Goal: Task Accomplishment & Management: Manage account settings

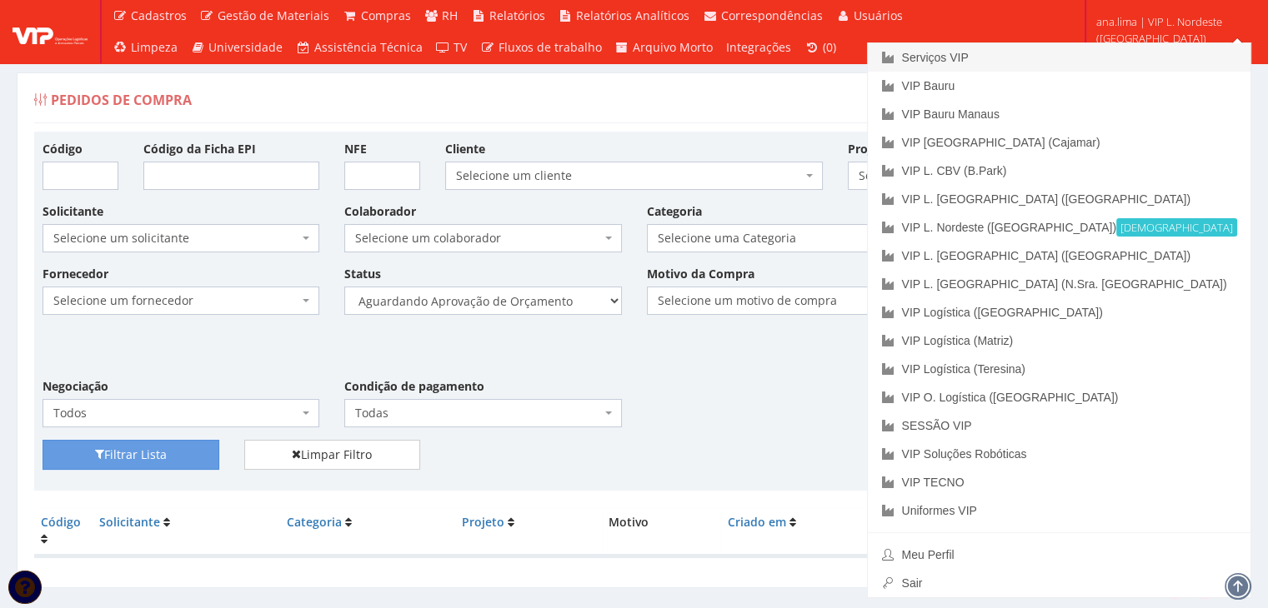
click at [968, 61] on font "Serviços VIP" at bounding box center [934, 57] width 67 height 13
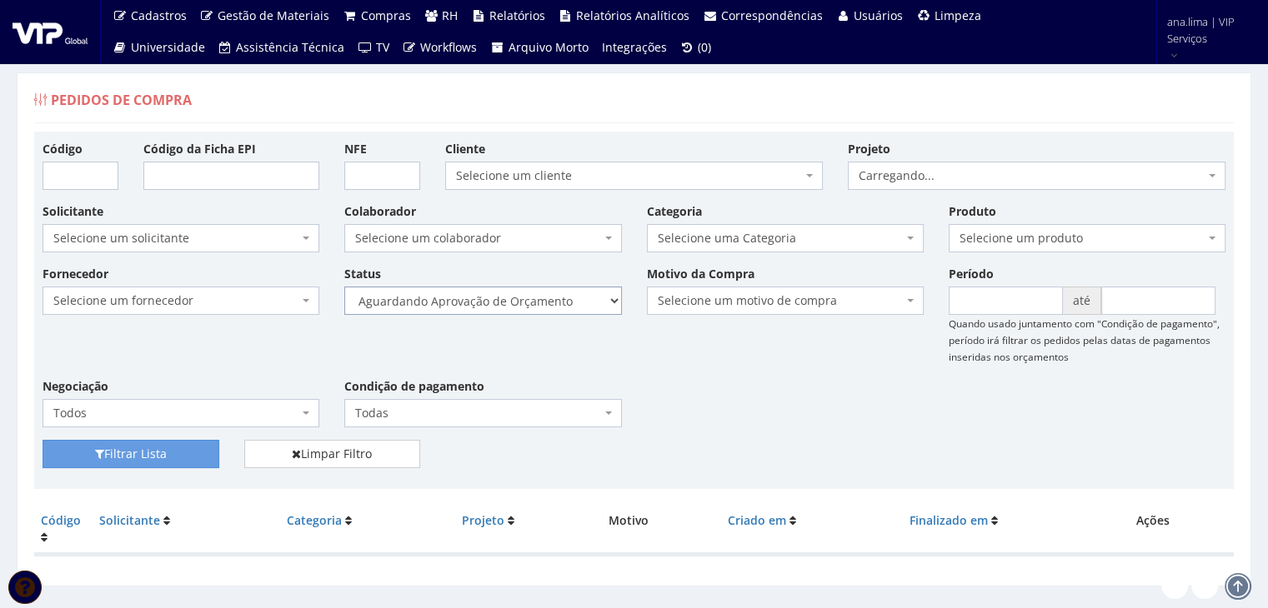
click at [518, 303] on select "Selecione um status Cancelado Aguardando Aprovação Diretoria Pedido Aprovado Ag…" at bounding box center [482, 301] width 277 height 28
select select "1"
click at [344, 287] on select "Selecione um status Cancelado Aguardando Aprovação Diretoria Pedido Aprovado Ag…" at bounding box center [482, 301] width 277 height 28
click at [193, 453] on button "Filtrar Lista" at bounding box center [131, 454] width 177 height 28
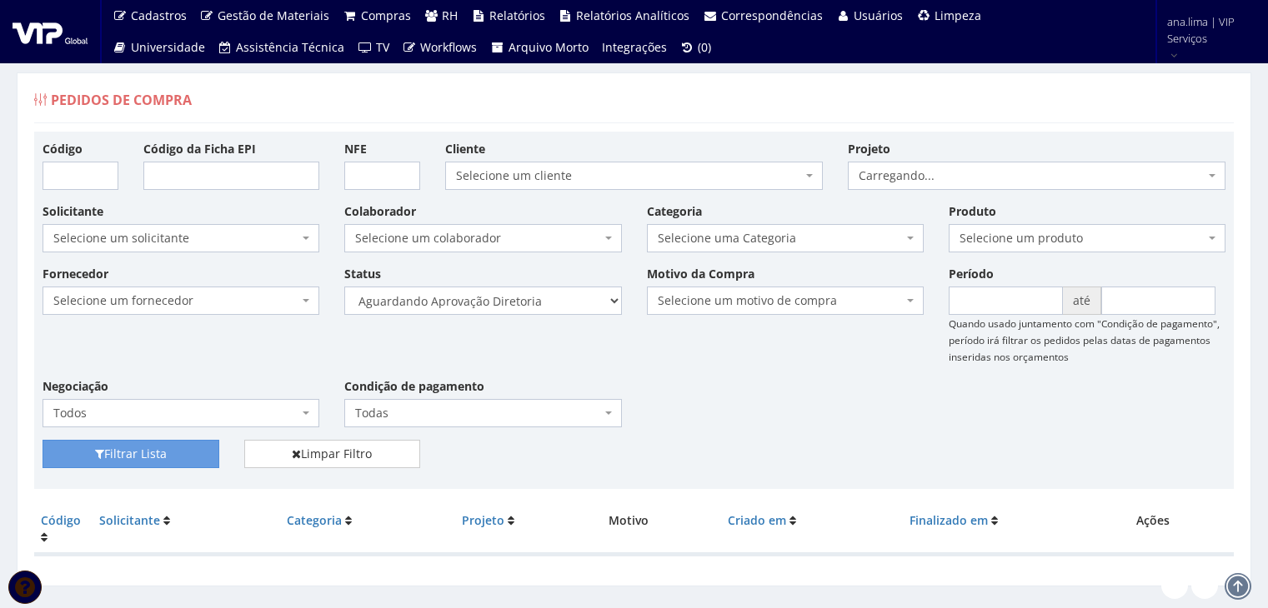
click at [538, 304] on select "Selecione um status Cancelado Aguardando Aprovação Diretoria Pedido Aprovado Ag…" at bounding box center [482, 301] width 277 height 28
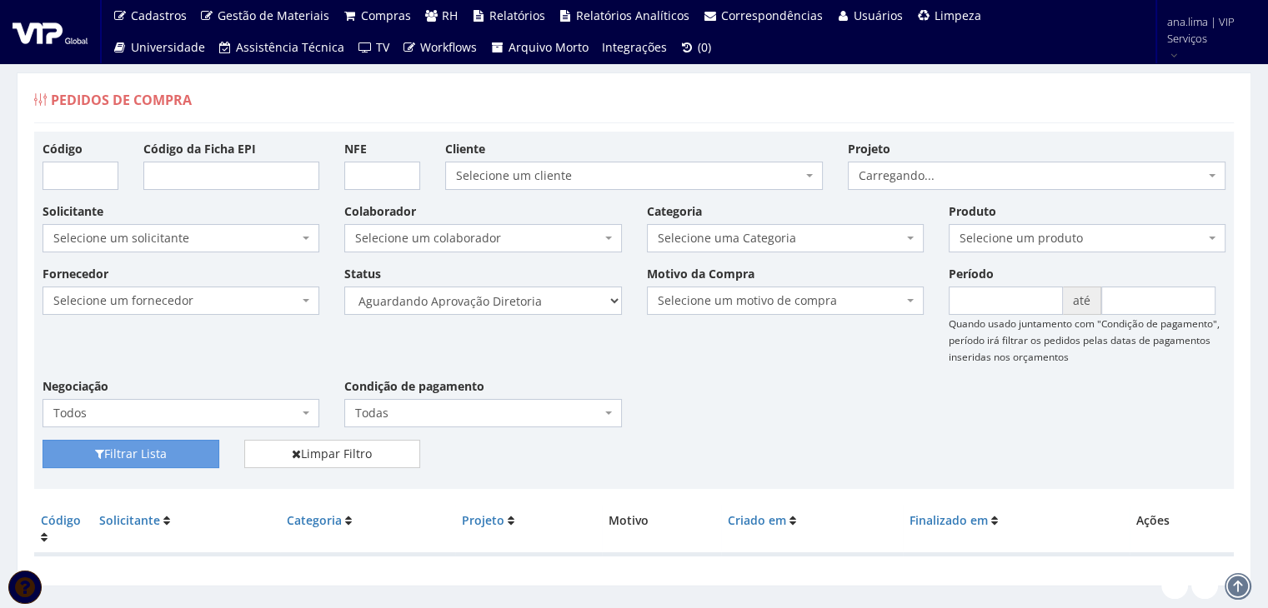
select select "4"
click at [344, 287] on select "Selecione um status Cancelado Aguardando Aprovação Diretoria Pedido Aprovado Ag…" at bounding box center [482, 301] width 277 height 28
click at [157, 456] on button "Filtrar Lista" at bounding box center [131, 454] width 177 height 28
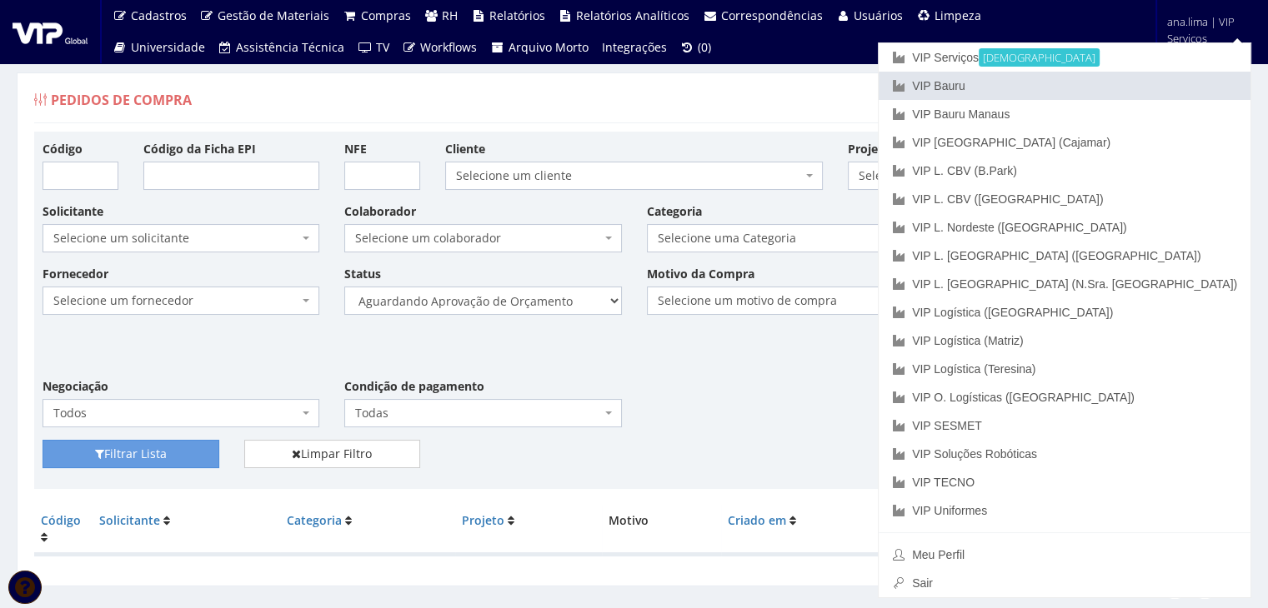
drag, startPoint x: 1103, startPoint y: 83, endPoint x: 993, endPoint y: 138, distance: 123.7
click at [1103, 83] on link "VIP Bauru" at bounding box center [1064, 86] width 372 height 28
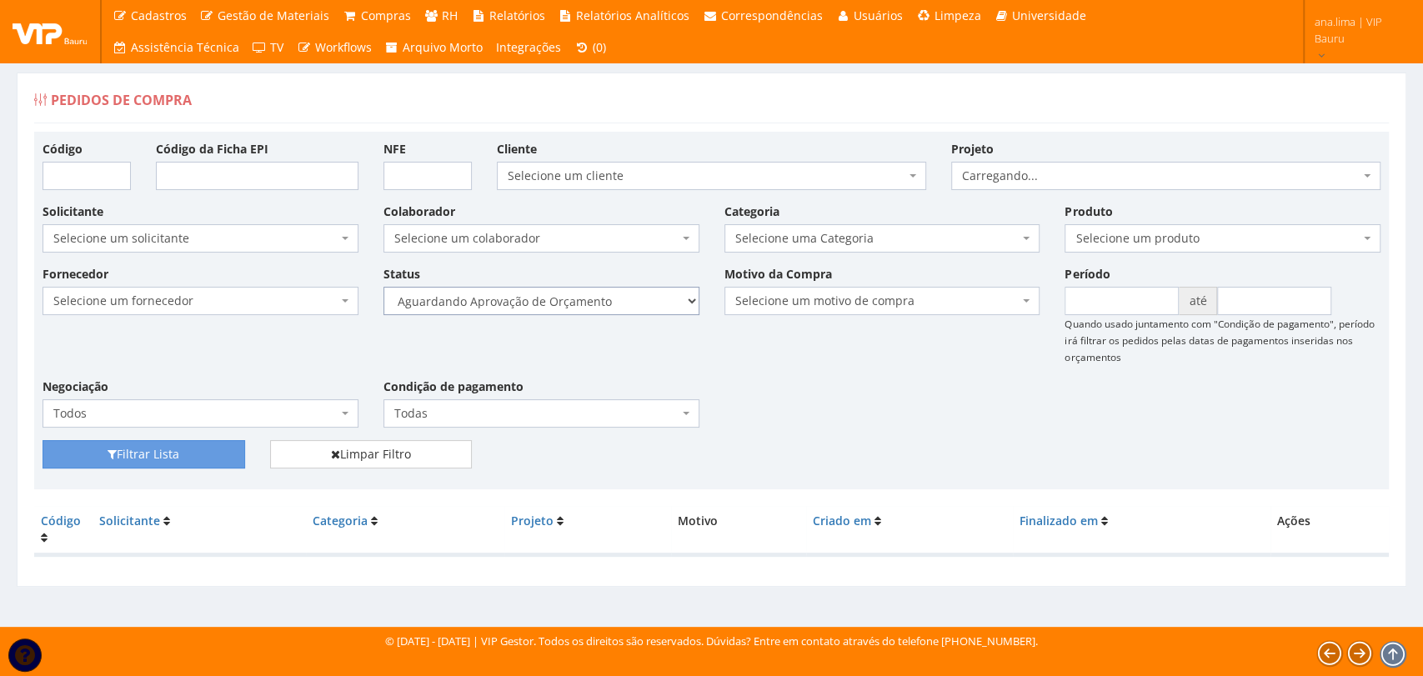
click at [608, 302] on select "Selecione um status Cancelado Aguardando Aprovação Diretoria Pedido Aprovado Ag…" at bounding box center [541, 301] width 316 height 28
select select "1"
click at [383, 287] on select "Selecione um status Cancelado Aguardando Aprovação Diretoria Pedido Aprovado Ag…" at bounding box center [541, 301] width 316 height 28
click at [218, 440] on button "Filtrar Lista" at bounding box center [144, 454] width 203 height 28
click at [609, 299] on select "Selecione um status Cancelado Aguardando Aprovação Diretoria Pedido Aprovado Ag…" at bounding box center [541, 301] width 316 height 28
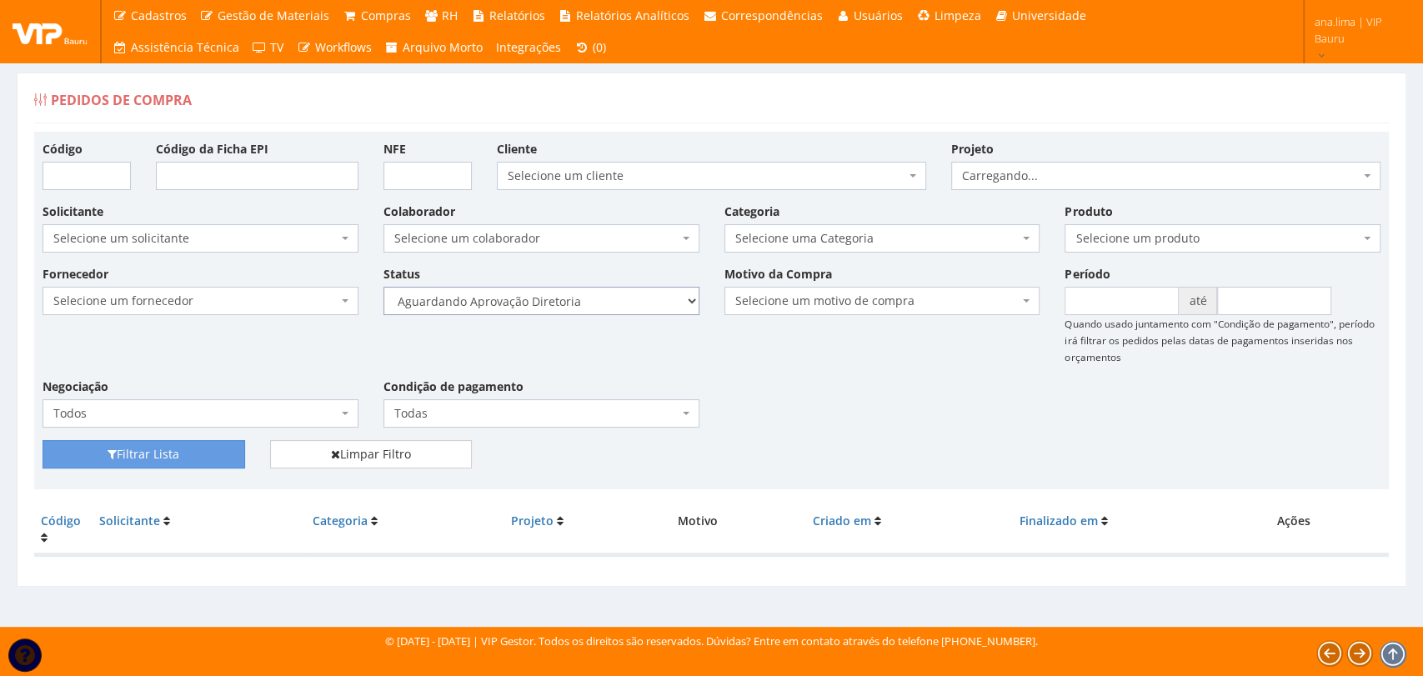
select select "4"
click at [383, 287] on select "Selecione um status Cancelado Aguardando Aprovação Diretoria Pedido Aprovado Ag…" at bounding box center [541, 301] width 316 height 28
click at [163, 457] on button "Filtrar Lista" at bounding box center [144, 454] width 203 height 28
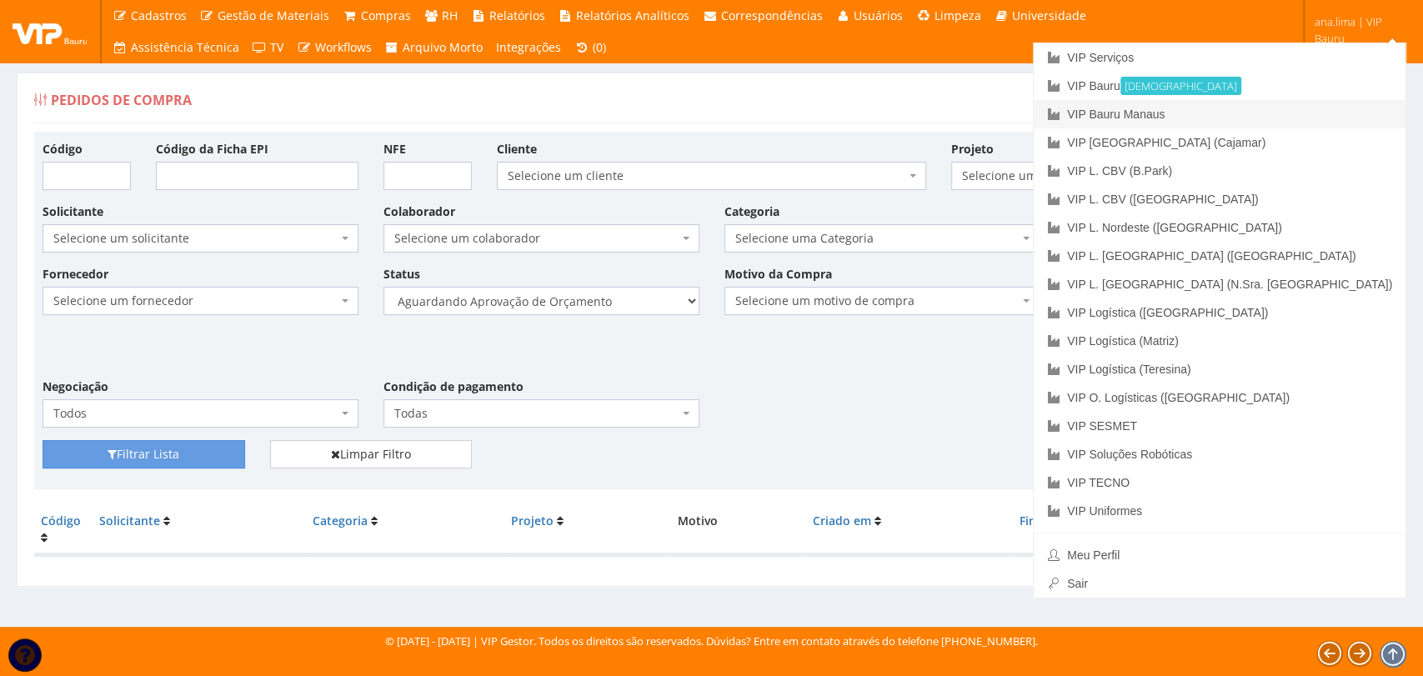
click at [1315, 113] on link "VIP Bauru Manaus" at bounding box center [1219, 114] width 372 height 28
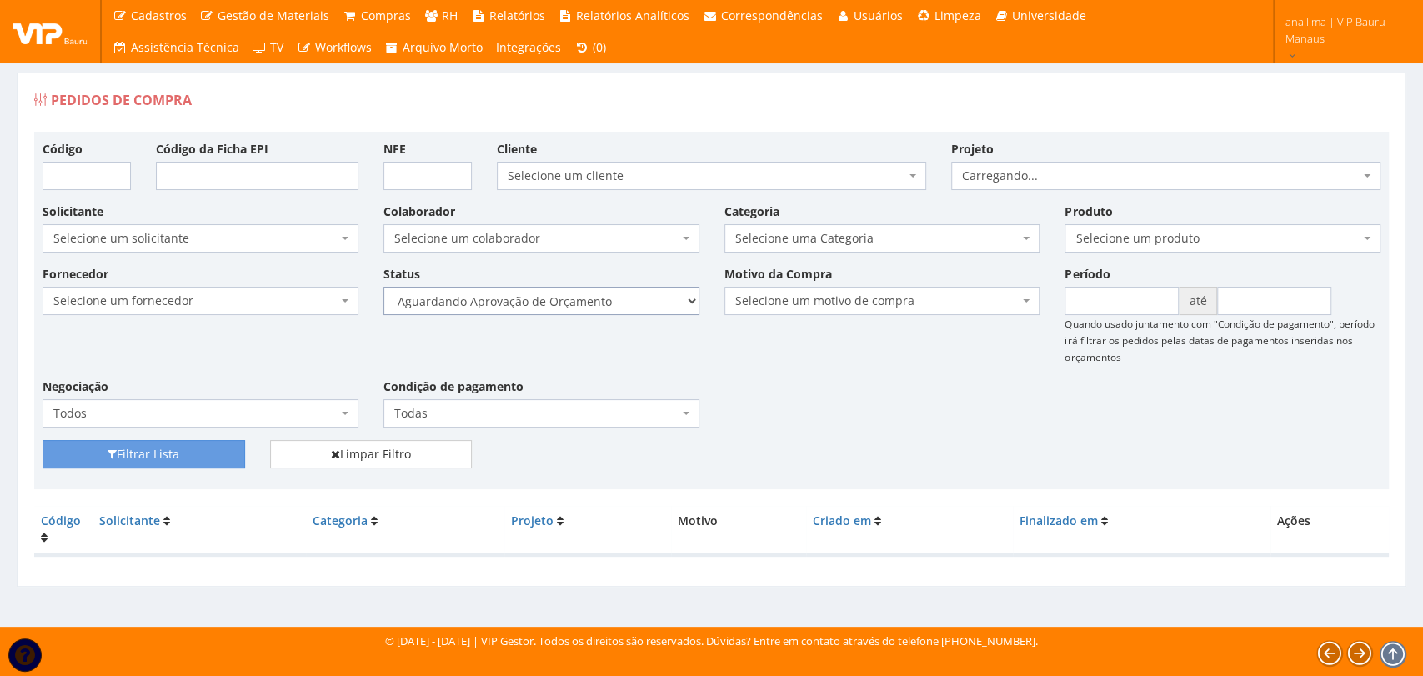
drag, startPoint x: 0, startPoint y: 0, endPoint x: 618, endPoint y: 302, distance: 688.1
click at [618, 302] on select "Selecione um status Cancelado Aguardando Aprovação Diretoria Pedido Aprovado Ag…" at bounding box center [541, 301] width 316 height 28
select select "1"
click at [383, 287] on select "Selecione um status Cancelado Aguardando Aprovação Diretoria Pedido Aprovado Ag…" at bounding box center [541, 301] width 316 height 28
click at [188, 462] on button "Filtrar Lista" at bounding box center [144, 454] width 203 height 28
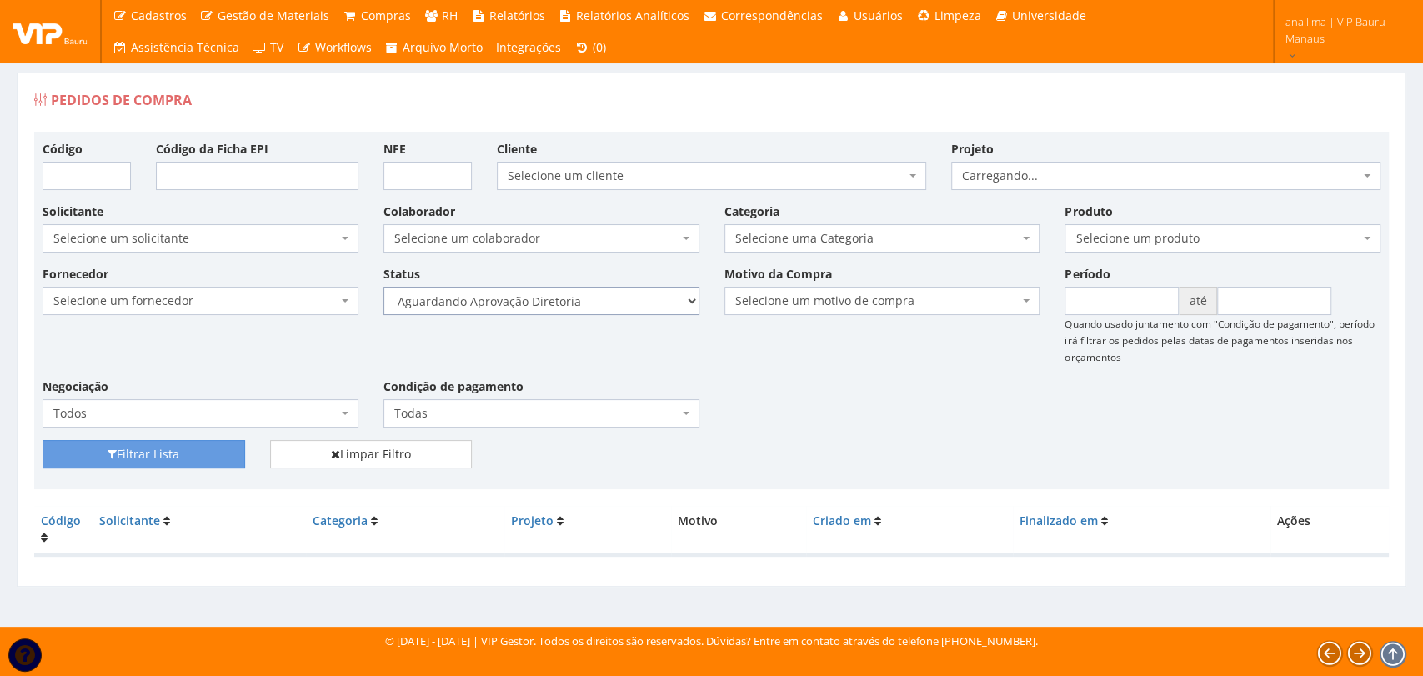
drag, startPoint x: 594, startPoint y: 302, endPoint x: 593, endPoint y: 310, distance: 8.4
click at [594, 302] on select "Selecione um status Cancelado Aguardando Aprovação Diretoria Pedido Aprovado Ag…" at bounding box center [541, 301] width 316 height 28
select select "4"
click at [383, 287] on select "Selecione um status Cancelado Aguardando Aprovação Diretoria Pedido Aprovado Ag…" at bounding box center [541, 301] width 316 height 28
click at [195, 456] on button "Filtrar Lista" at bounding box center [144, 454] width 203 height 28
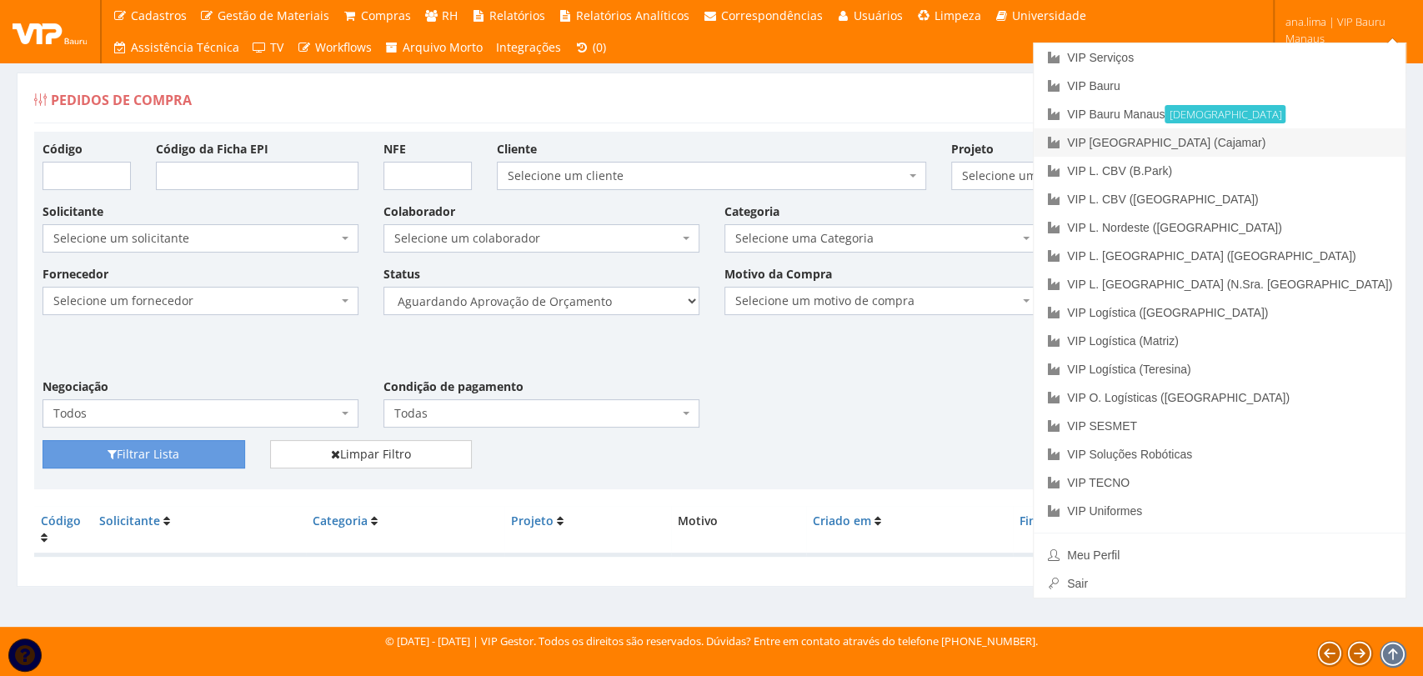
click at [1313, 142] on link "VIP [GEOGRAPHIC_DATA] (Cajamar)" at bounding box center [1219, 142] width 372 height 28
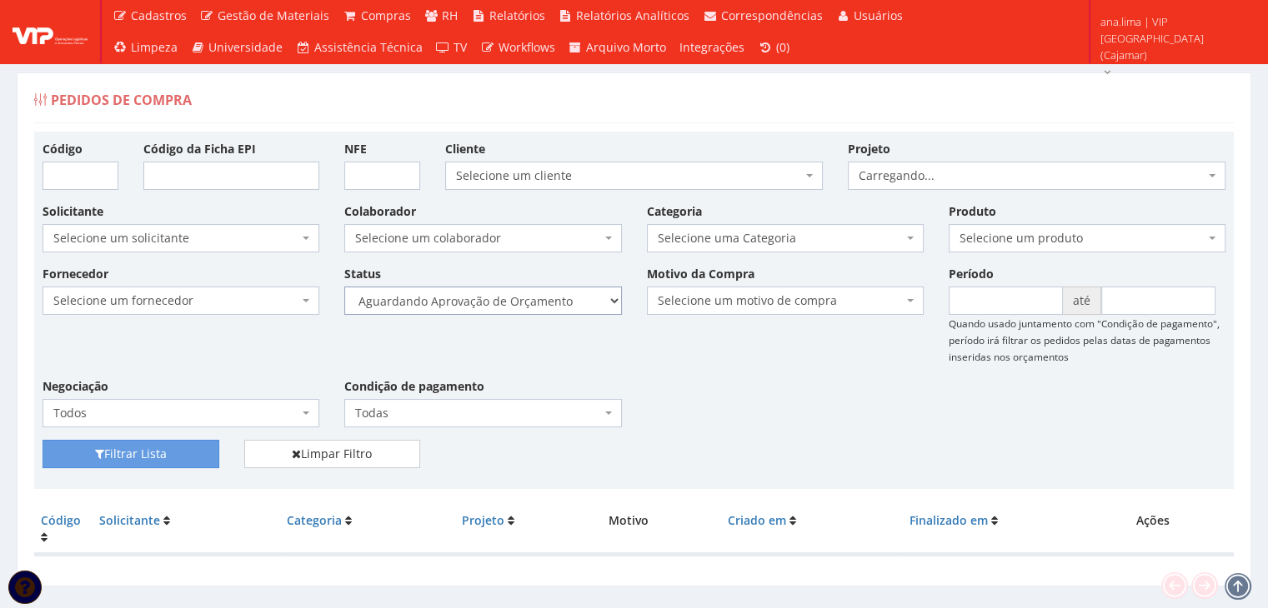
drag, startPoint x: 557, startPoint y: 298, endPoint x: 552, endPoint y: 309, distance: 11.9
click at [557, 298] on select "Selecione um status Cancelado Aguardando Aprovação Diretoria Pedido Aprovado Ag…" at bounding box center [482, 301] width 277 height 28
select select "1"
click at [344, 287] on select "Selecione um status Cancelado Aguardando Aprovação Diretoria Pedido Aprovado Ag…" at bounding box center [482, 301] width 277 height 28
drag, startPoint x: 181, startPoint y: 451, endPoint x: 458, endPoint y: 369, distance: 289.3
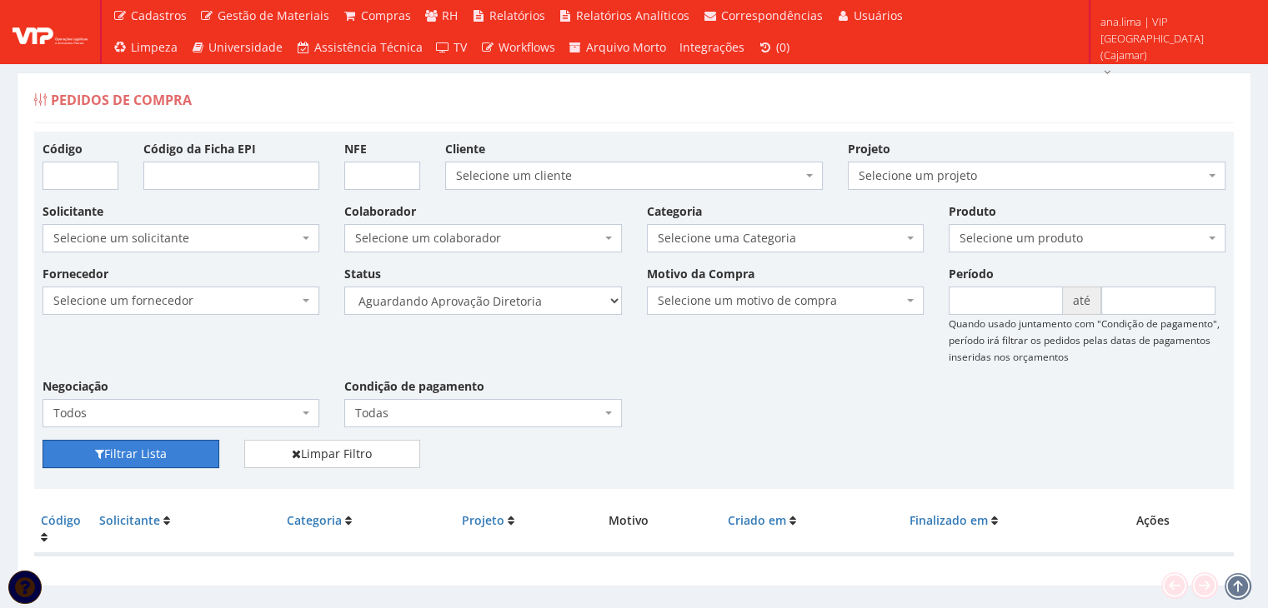
click at [181, 451] on button "Filtrar Lista" at bounding box center [131, 454] width 177 height 28
click at [509, 309] on select "Selecione um status Cancelado Aguardando Aprovação Diretoria Pedido Aprovado Ag…" at bounding box center [482, 301] width 277 height 28
select select "4"
click at [344, 287] on select "Selecione um status Cancelado Aguardando Aprovação Diretoria Pedido Aprovado Ag…" at bounding box center [482, 301] width 277 height 28
click at [193, 458] on button "Filtrar Lista" at bounding box center [131, 454] width 177 height 28
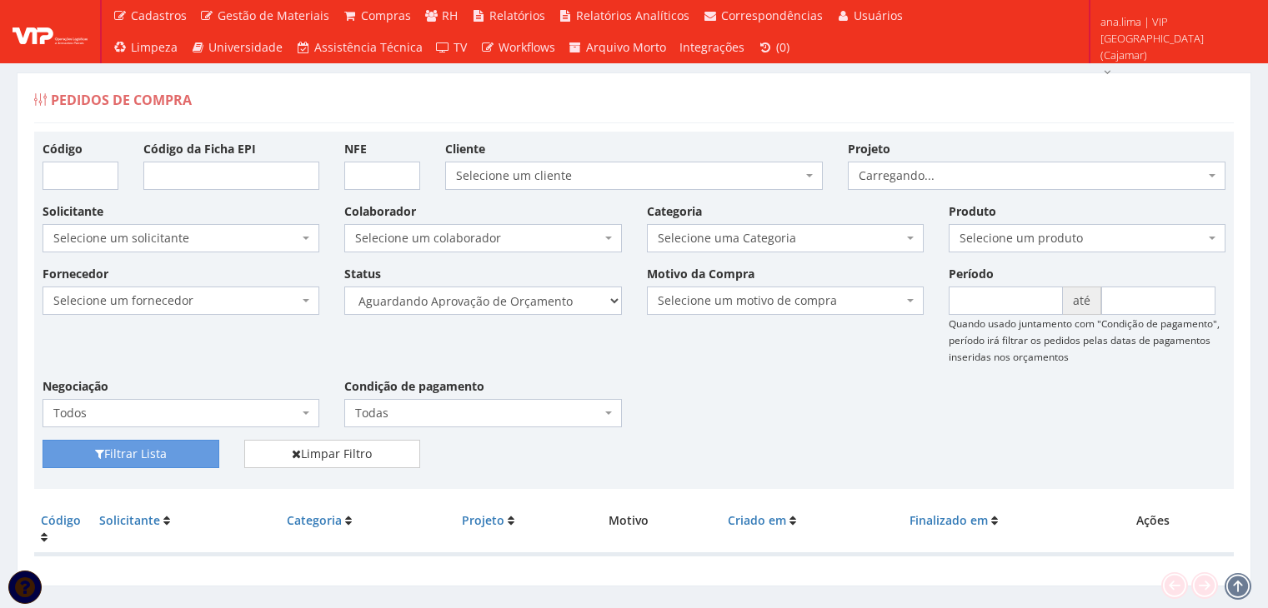
scroll to position [33, 0]
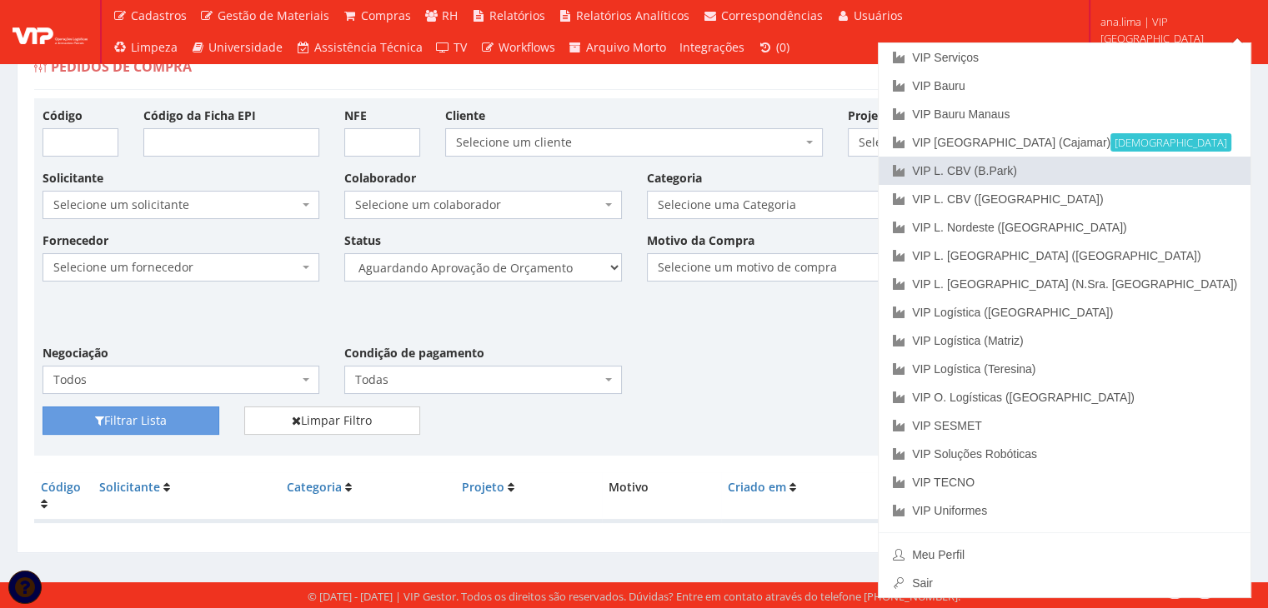
drag, startPoint x: 1172, startPoint y: 172, endPoint x: 1072, endPoint y: 204, distance: 105.2
click at [1171, 173] on link "VIP L. CBV (B.Park)" at bounding box center [1064, 171] width 372 height 28
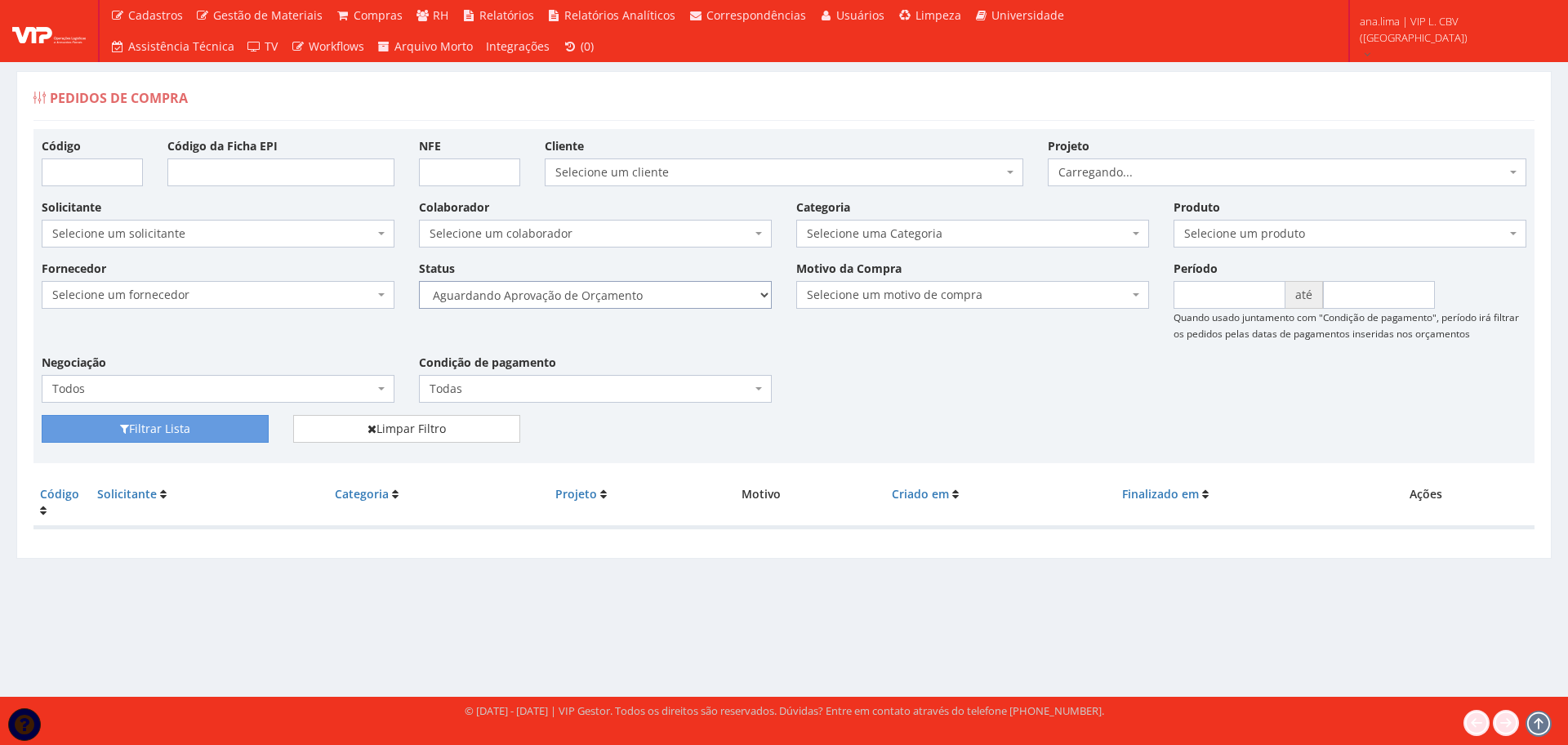
click at [646, 306] on select "Selecione um status Cancelado Aguardando Aprovação Diretoria Pedido Aprovado Ag…" at bounding box center [596, 295] width 353 height 27
select select "1"
click at [419, 281] on select "Selecione um status Cancelado Aguardando Aprovação Diretoria Pedido Aprovado Ag…" at bounding box center [596, 295] width 353 height 27
click at [228, 435] on button "Filtrar Lista" at bounding box center [156, 428] width 227 height 27
click at [640, 297] on select "Selecione um status Cancelado Aguardando Aprovação Diretoria Pedido Aprovado Ag…" at bounding box center [596, 295] width 353 height 27
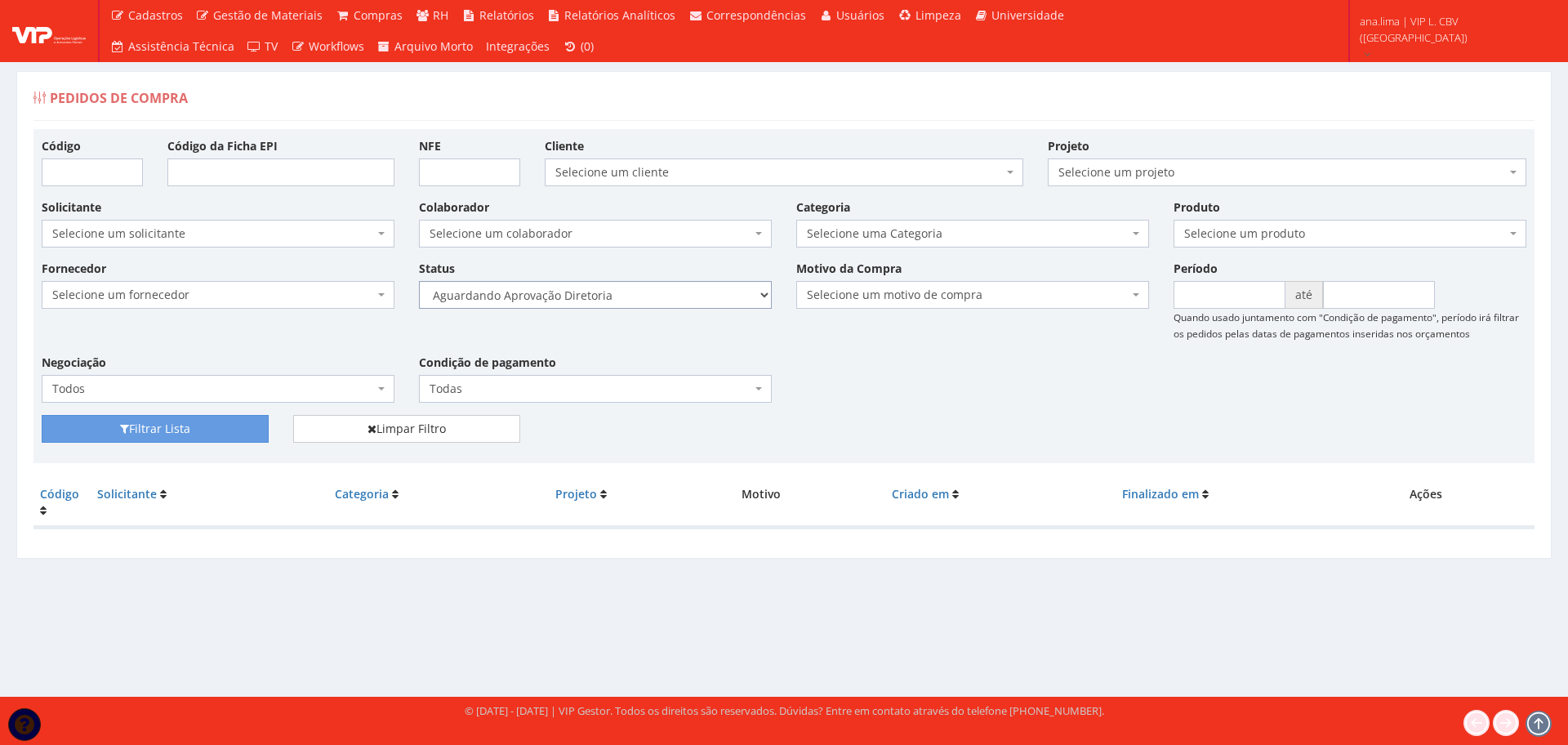
select select "4"
click at [419, 281] on select "Selecione um status Cancelado Aguardando Aprovação Diretoria Pedido Aprovado Ag…" at bounding box center [596, 295] width 353 height 27
click at [240, 422] on button "Filtrar Lista" at bounding box center [156, 428] width 227 height 27
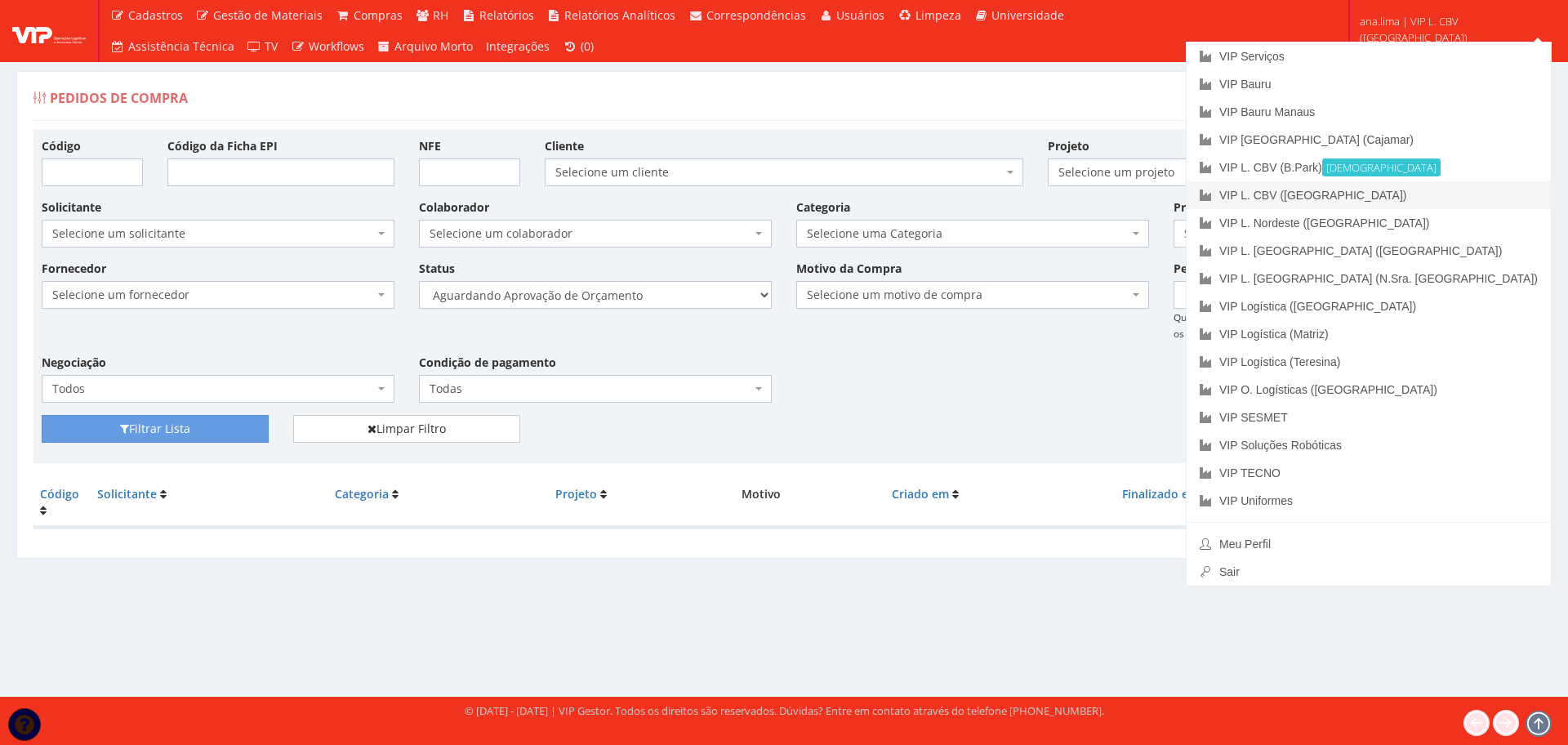
click at [1463, 201] on link "VIP L. CBV ([GEOGRAPHIC_DATA])" at bounding box center [1369, 195] width 365 height 27
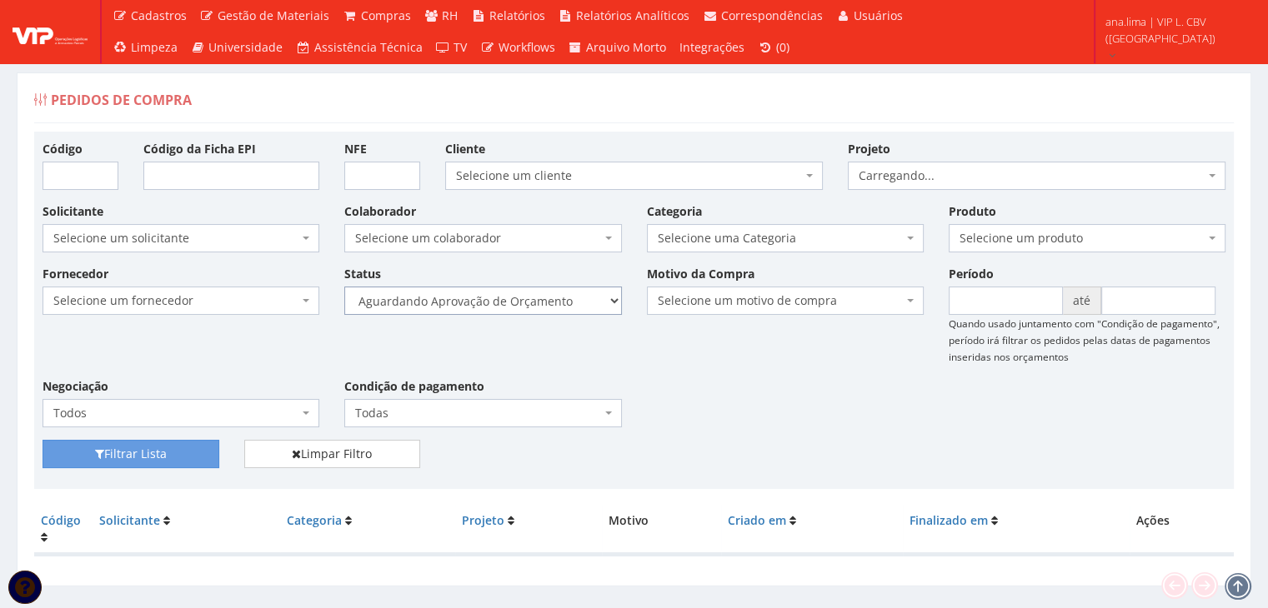
drag, startPoint x: 542, startPoint y: 295, endPoint x: 541, endPoint y: 308, distance: 12.5
click at [542, 297] on select "Selecione um status Cancelado Aguardando Aprovação Diretoria Pedido Aprovado Ag…" at bounding box center [482, 301] width 277 height 28
select select "1"
click at [344, 287] on select "Selecione um status Cancelado Aguardando Aprovação Diretoria Pedido Aprovado Ag…" at bounding box center [482, 301] width 277 height 28
click at [162, 452] on button "Filtrar Lista" at bounding box center [131, 454] width 177 height 28
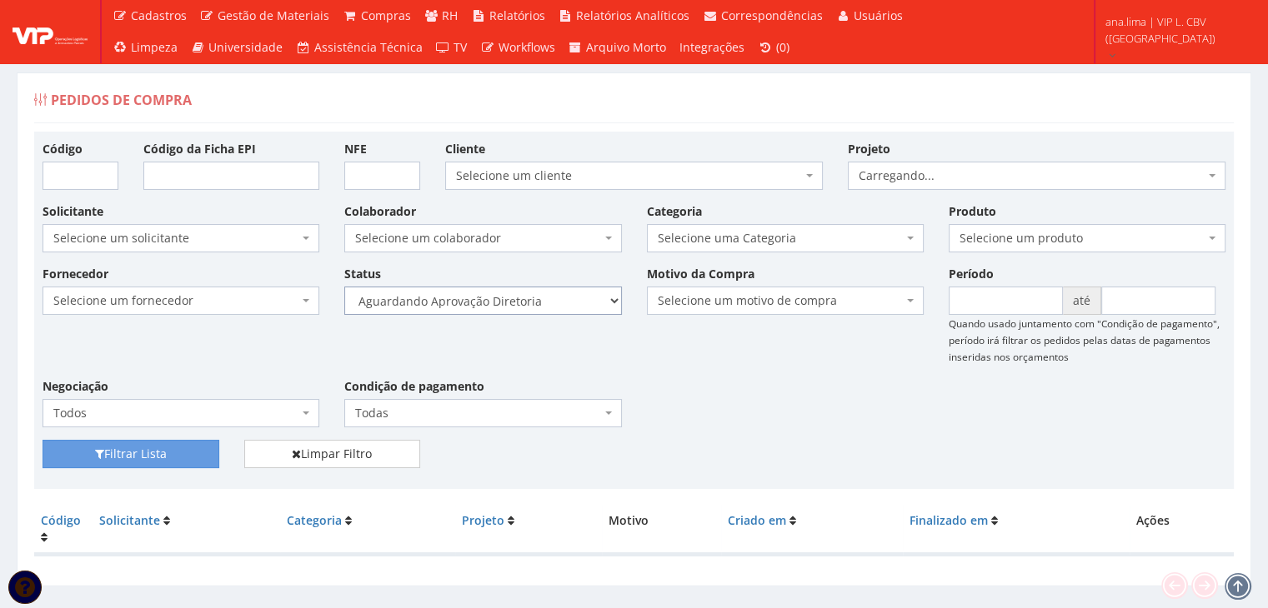
click at [546, 301] on select "Selecione um status Cancelado Aguardando Aprovação Diretoria Pedido Aprovado Ag…" at bounding box center [482, 301] width 277 height 28
select select "4"
click at [344, 287] on select "Selecione um status Cancelado Aguardando Aprovação Diretoria Pedido Aprovado Ag…" at bounding box center [482, 301] width 277 height 28
click at [161, 441] on button "Filtrar Lista" at bounding box center [131, 454] width 177 height 28
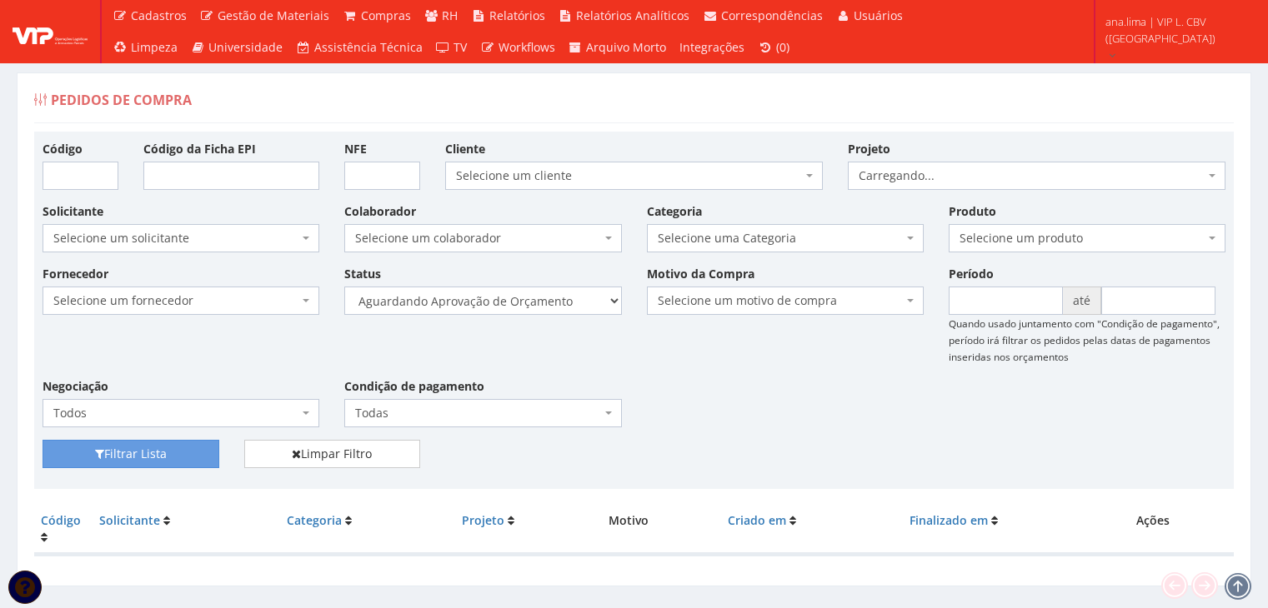
scroll to position [33, 0]
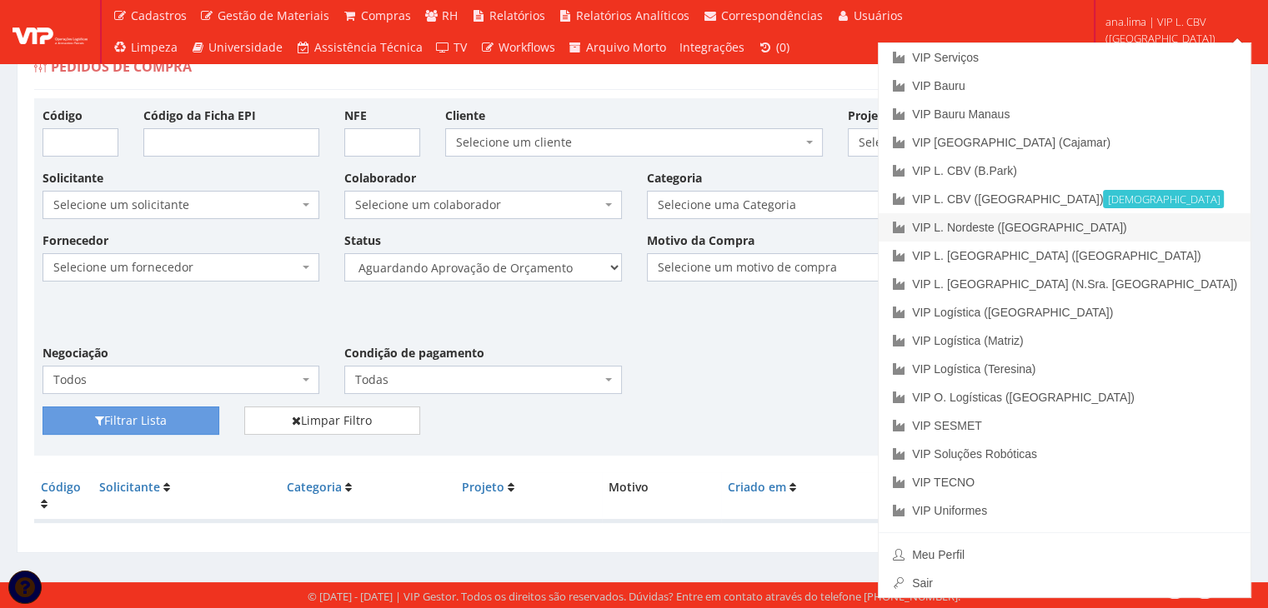
click at [1211, 228] on link "VIP L. Nordeste ([GEOGRAPHIC_DATA])" at bounding box center [1064, 227] width 372 height 28
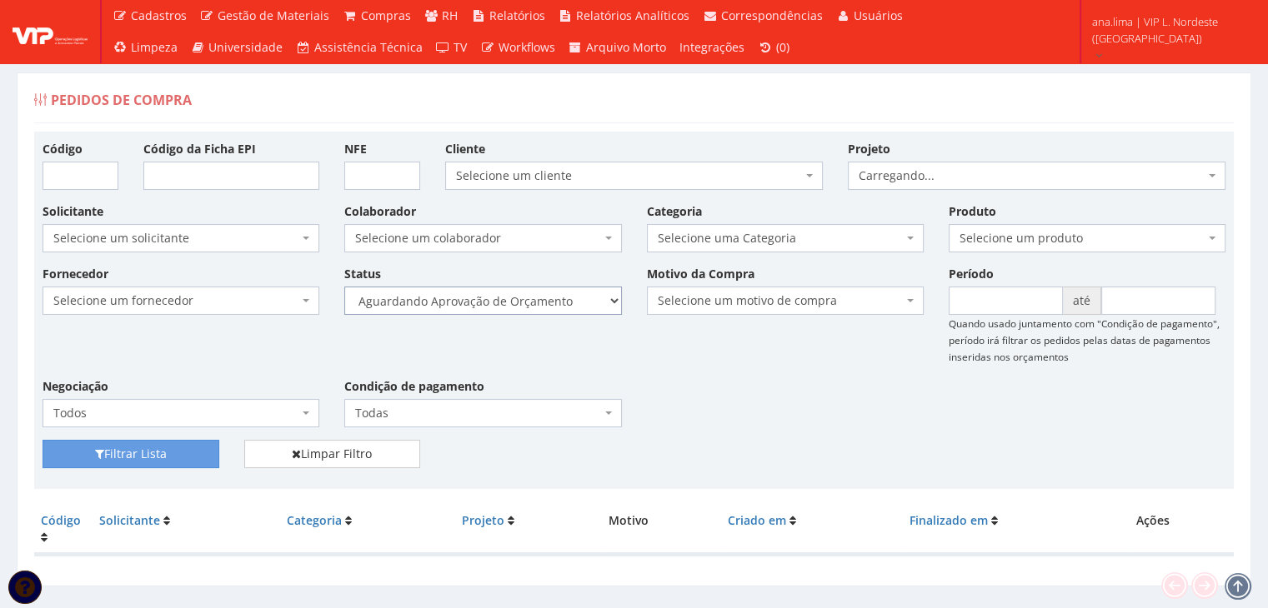
click at [562, 303] on select "Selecione um status Cancelado Aguardando Aprovação Diretoria Pedido Aprovado Ag…" at bounding box center [482, 301] width 277 height 28
select select "1"
click at [344, 287] on select "Selecione um status Cancelado Aguardando Aprovação Diretoria Pedido Aprovado Ag…" at bounding box center [482, 301] width 277 height 28
drag, startPoint x: 192, startPoint y: 461, endPoint x: 442, endPoint y: 401, distance: 257.1
click at [193, 461] on button "Filtrar Lista" at bounding box center [131, 454] width 177 height 28
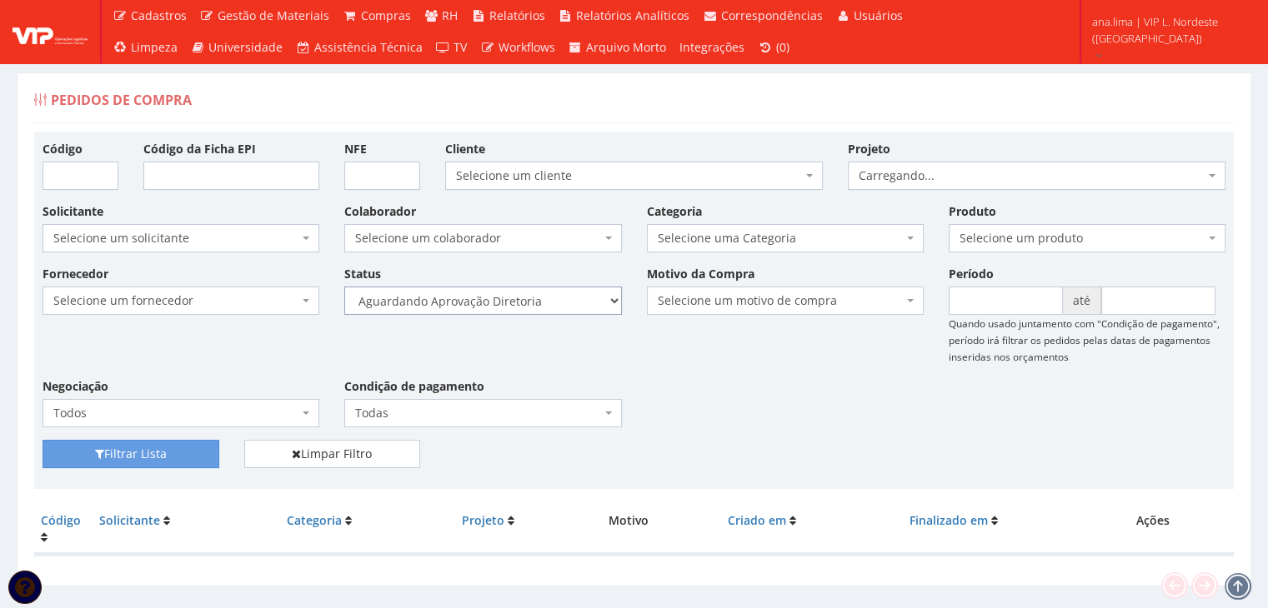
drag, startPoint x: 0, startPoint y: 0, endPoint x: 558, endPoint y: 310, distance: 638.7
click at [553, 300] on select "Selecione um status Cancelado Aguardando Aprovação Diretoria Pedido Aprovado Ag…" at bounding box center [482, 301] width 277 height 28
select select "4"
click at [344, 287] on select "Selecione um status Cancelado Aguardando Aprovação Diretoria Pedido Aprovado Ag…" at bounding box center [482, 301] width 277 height 28
click at [145, 455] on button "Filtrar Lista" at bounding box center [131, 454] width 177 height 28
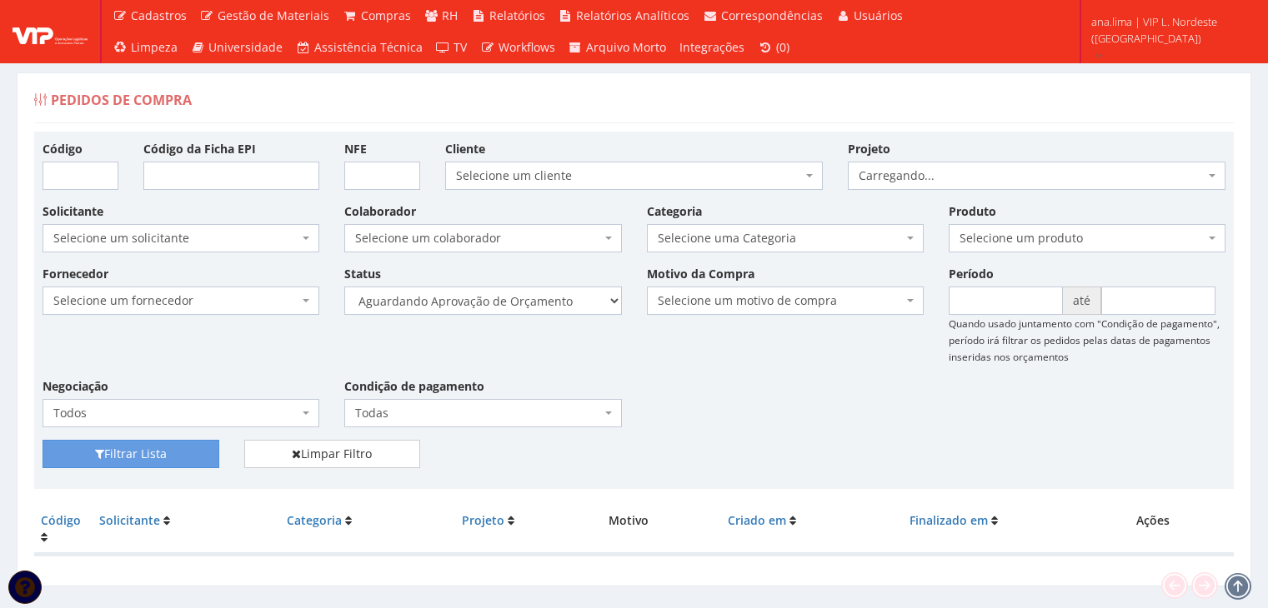
scroll to position [33, 0]
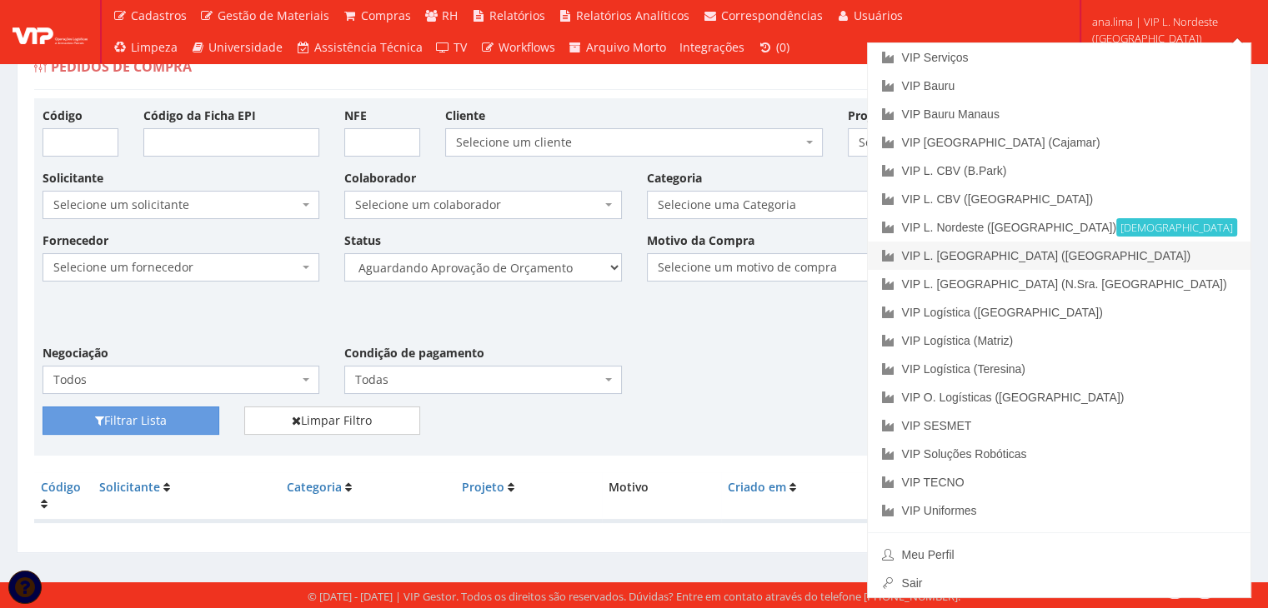
click at [1158, 253] on link "VIP L. [GEOGRAPHIC_DATA] ([GEOGRAPHIC_DATA])" at bounding box center [1059, 256] width 383 height 28
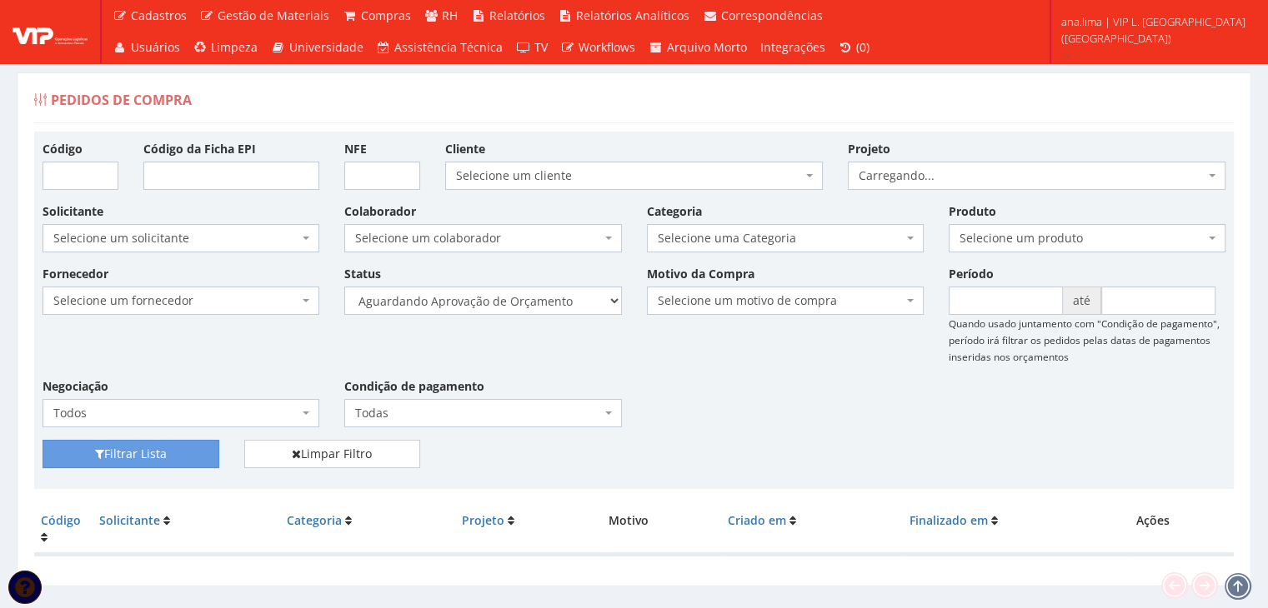
click at [568, 315] on div "Fornecedor Selecione um fornecedor ******** ******** 1000 MARCAS [GEOGRAPHIC_DA…" at bounding box center [634, 352] width 1208 height 175
click at [568, 304] on select "Selecione um status Cancelado Aguardando Aprovação Diretoria Pedido Aprovado Ag…" at bounding box center [482, 301] width 277 height 28
select select "1"
click at [344, 287] on select "Selecione um status Cancelado Aguardando Aprovação Diretoria Pedido Aprovado Ag…" at bounding box center [482, 301] width 277 height 28
click at [208, 443] on button "Filtrar Lista" at bounding box center [131, 454] width 177 height 28
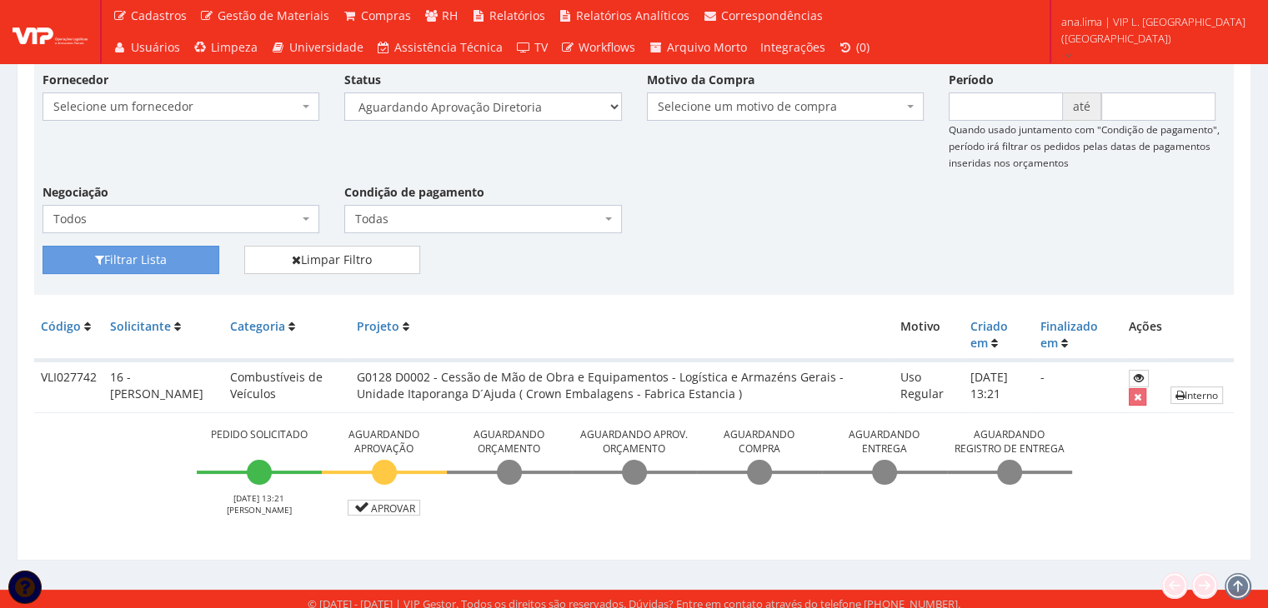
scroll to position [202, 0]
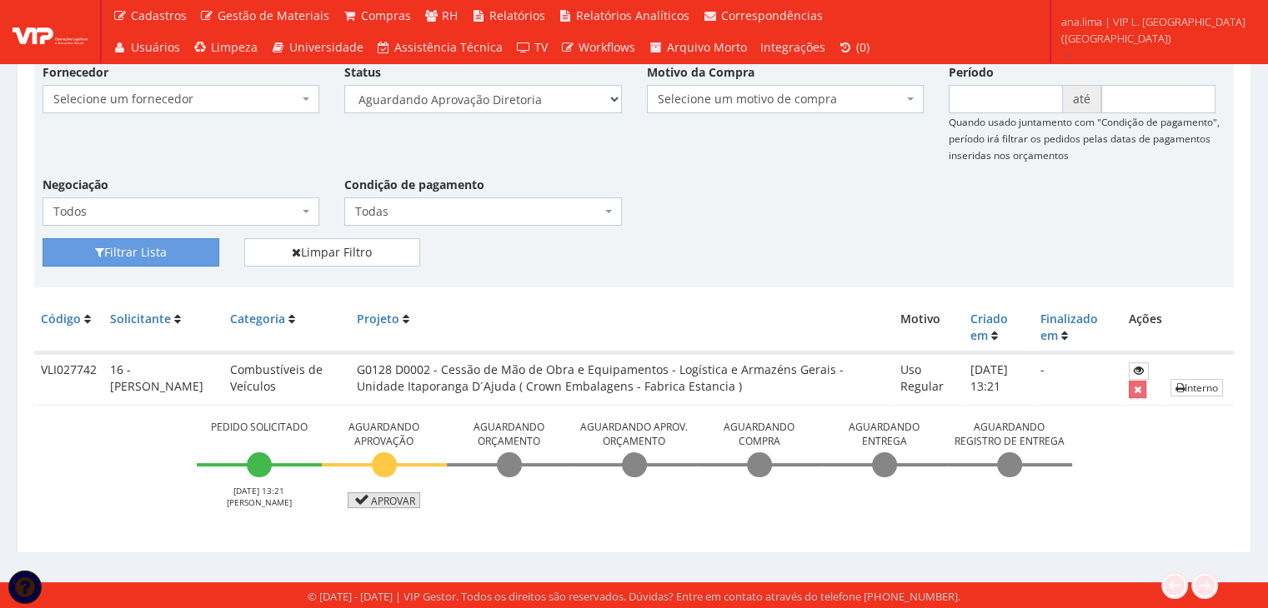
click at [370, 502] on link "Aprovar" at bounding box center [384, 501] width 73 height 16
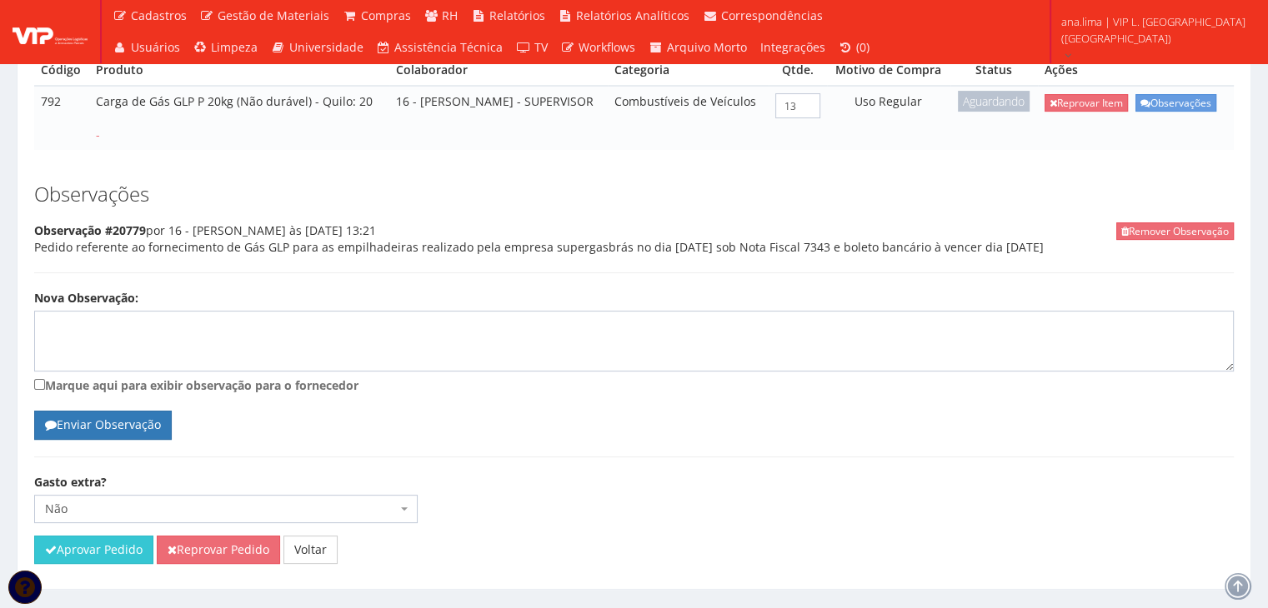
scroll to position [377, 0]
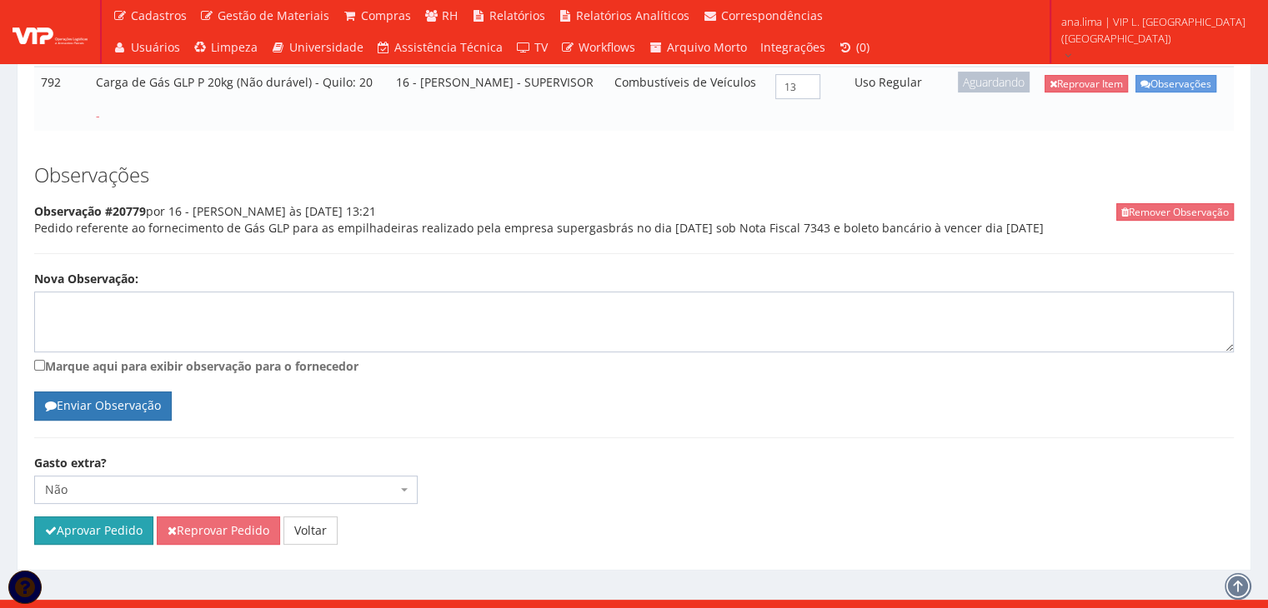
click at [127, 517] on button "Aprovar Pedido" at bounding box center [93, 531] width 119 height 28
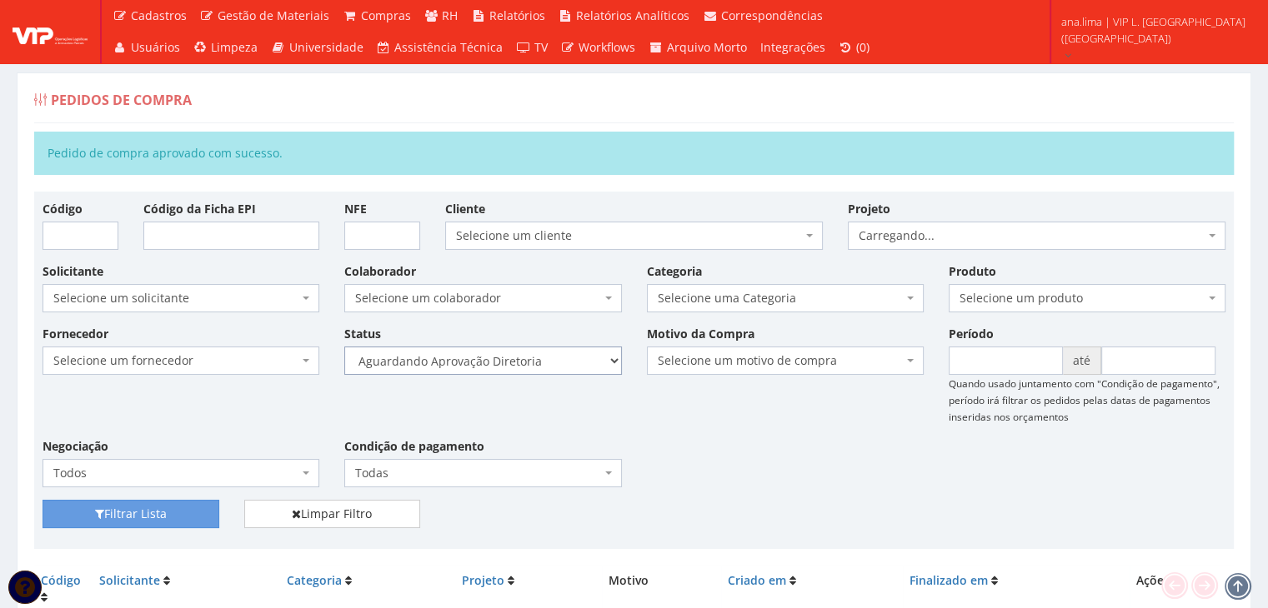
click at [535, 363] on select "Selecione um status Cancelado Aguardando Aprovação Diretoria Pedido Aprovado Ag…" at bounding box center [482, 361] width 277 height 28
click at [344, 347] on select "Selecione um status Cancelado Aguardando Aprovação Diretoria Pedido Aprovado Ag…" at bounding box center [482, 361] width 277 height 28
drag, startPoint x: 138, startPoint y: 511, endPoint x: 406, endPoint y: 468, distance: 271.8
click at [138, 511] on button "Filtrar Lista" at bounding box center [131, 514] width 177 height 28
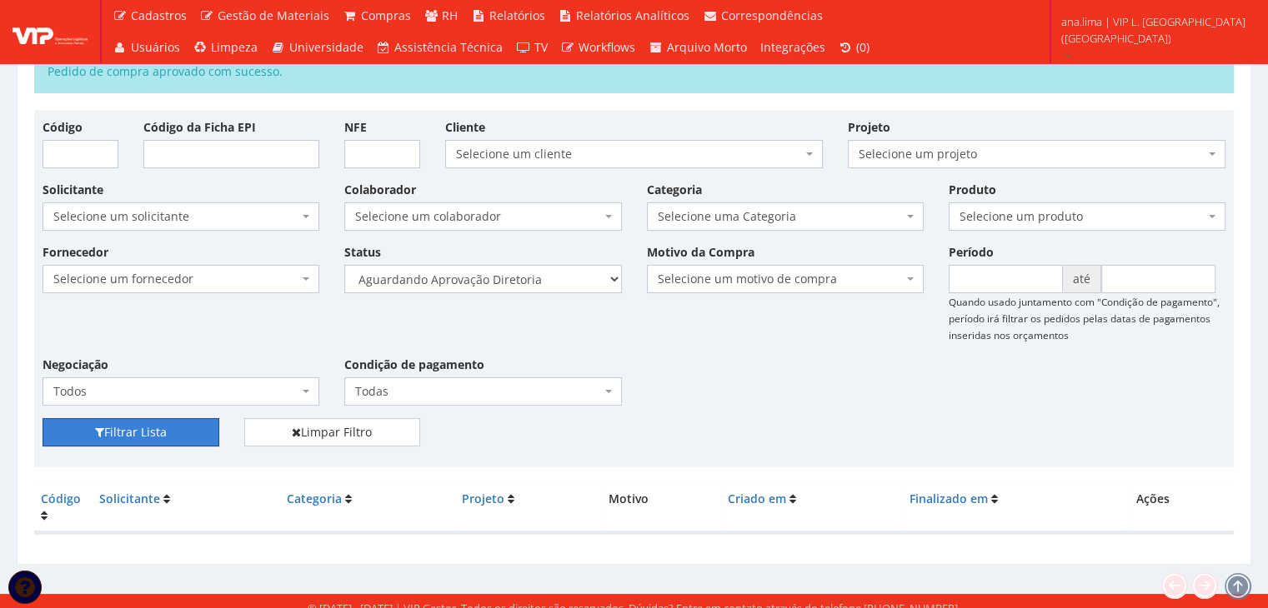
scroll to position [93, 0]
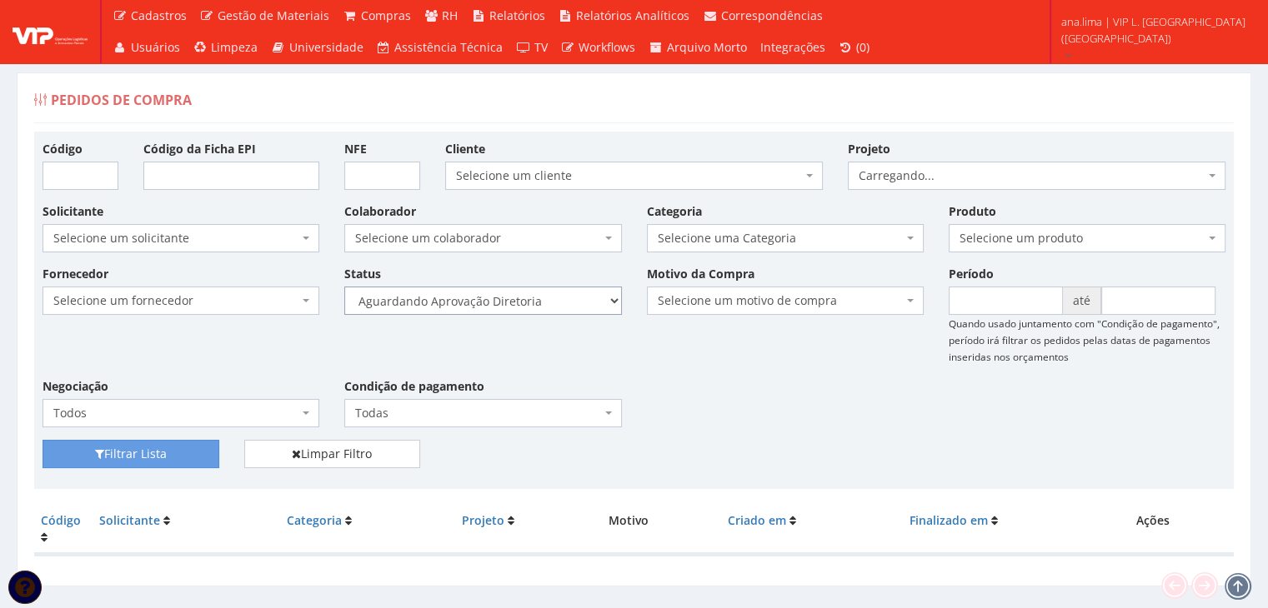
drag, startPoint x: 0, startPoint y: 0, endPoint x: 517, endPoint y: 290, distance: 592.6
click at [517, 290] on select "Selecione um status Cancelado Aguardando Aprovação Diretoria Pedido Aprovado Ag…" at bounding box center [482, 301] width 277 height 28
select select "4"
click at [344, 287] on select "Selecione um status Cancelado Aguardando Aprovação Diretoria Pedido Aprovado Ag…" at bounding box center [482, 301] width 277 height 28
drag, startPoint x: 198, startPoint y: 448, endPoint x: 222, endPoint y: 441, distance: 25.3
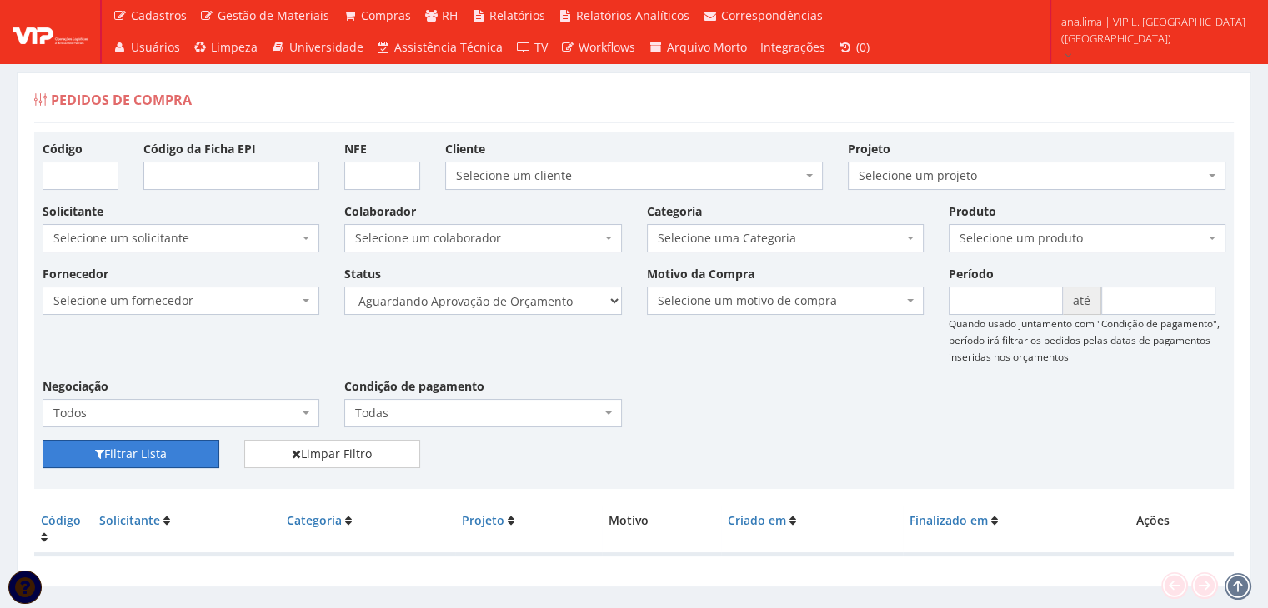
click at [198, 448] on button "Filtrar Lista" at bounding box center [131, 454] width 177 height 28
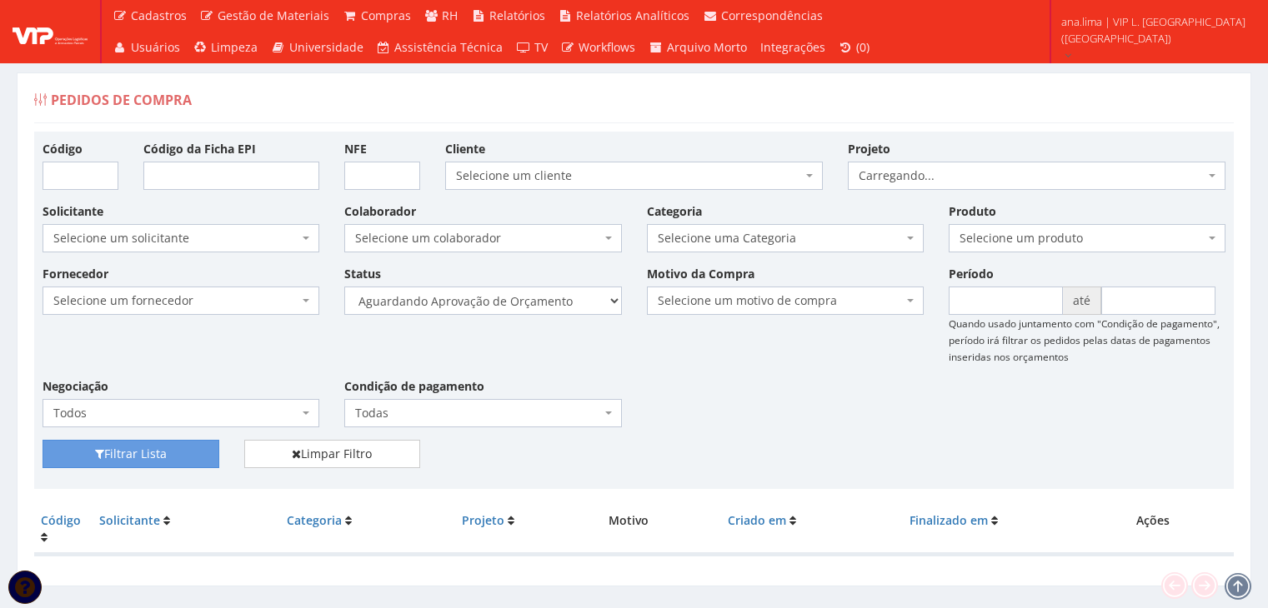
scroll to position [33, 0]
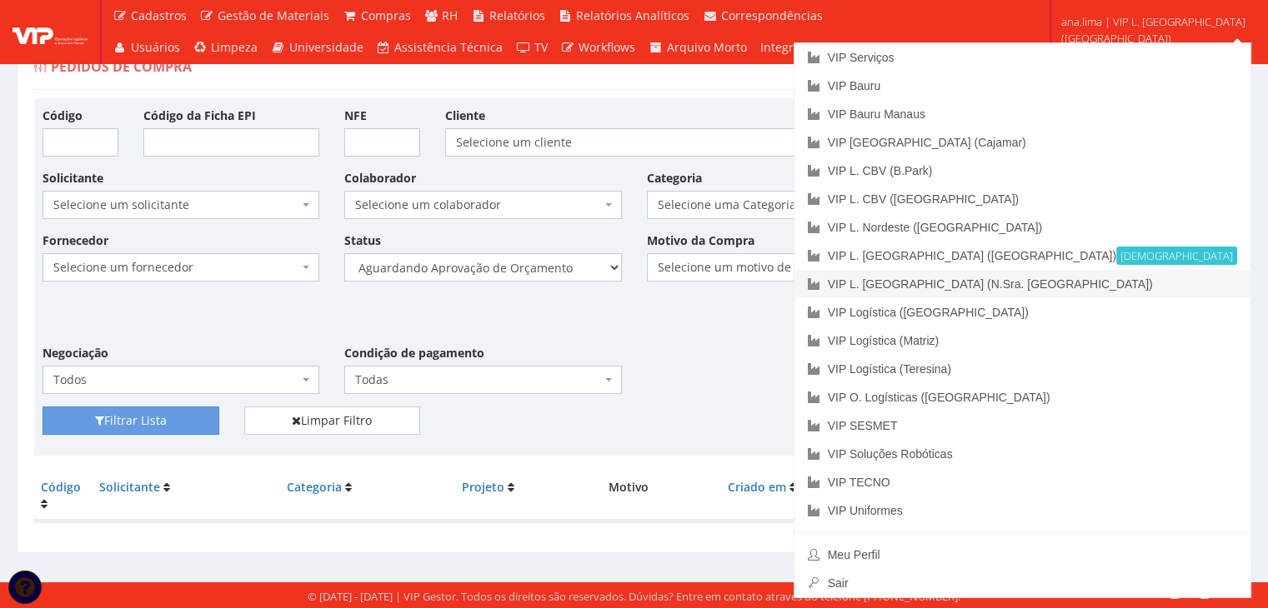
click at [1173, 288] on link "VIP L. [GEOGRAPHIC_DATA] (N.Sra. [GEOGRAPHIC_DATA])" at bounding box center [1022, 284] width 456 height 28
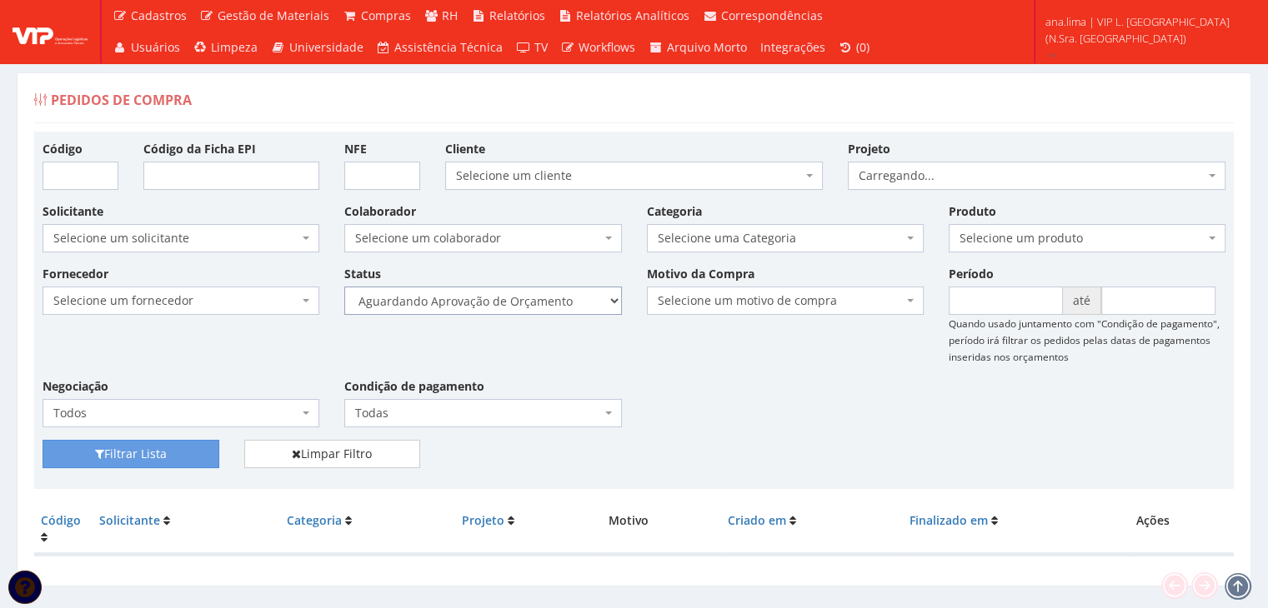
drag, startPoint x: 0, startPoint y: 0, endPoint x: 560, endPoint y: 311, distance: 640.6
click at [560, 297] on select "Selecione um status Cancelado Aguardando Aprovação Diretoria Pedido Aprovado Ag…" at bounding box center [482, 301] width 277 height 28
select select "1"
click at [344, 287] on select "Selecione um status Cancelado Aguardando Aprovação Diretoria Pedido Aprovado Ag…" at bounding box center [482, 301] width 277 height 28
click at [184, 448] on button "Filtrar Lista" at bounding box center [131, 454] width 177 height 28
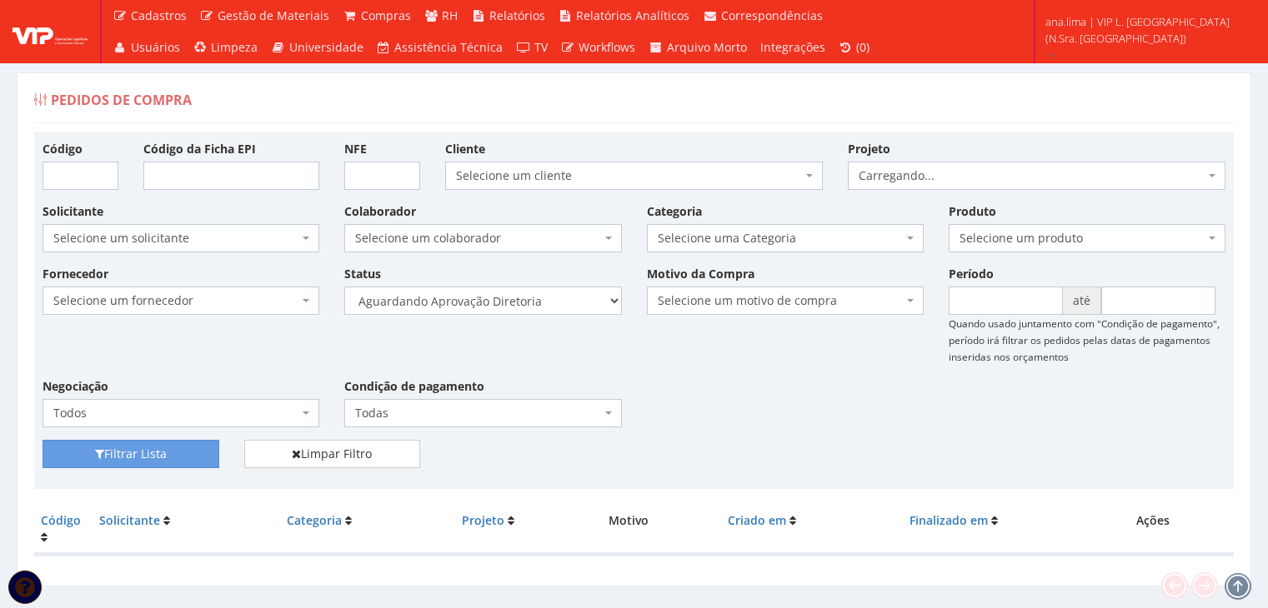
scroll to position [33, 0]
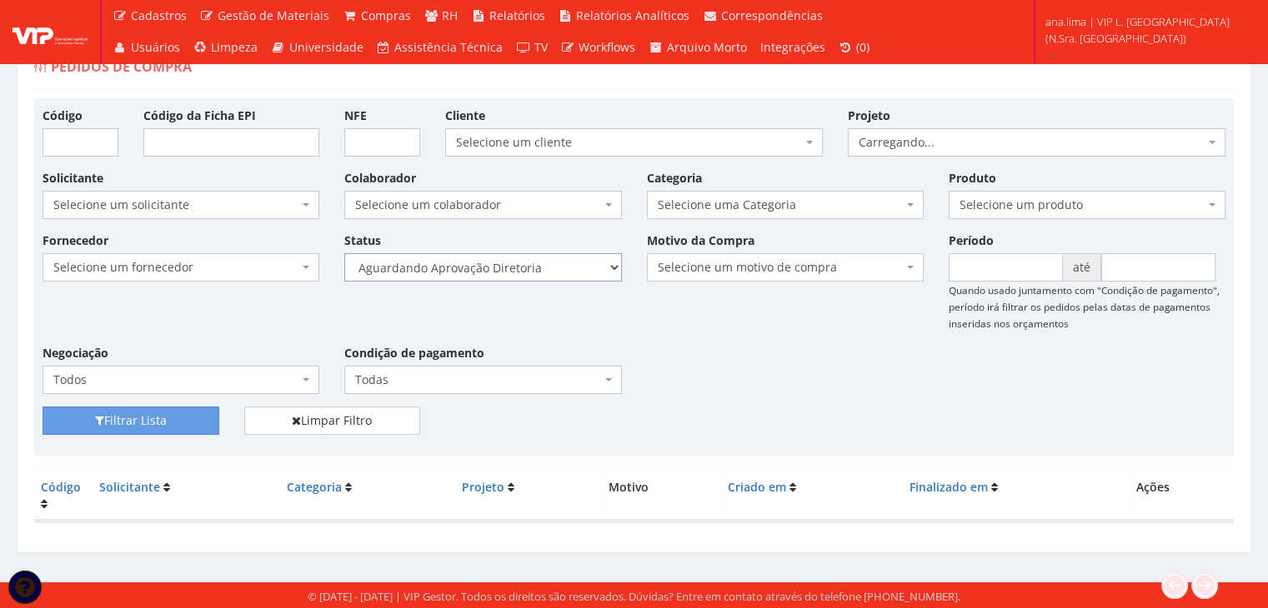
click at [563, 266] on select "Selecione um status Cancelado Aguardando Aprovação Diretoria Pedido Aprovado Ag…" at bounding box center [482, 267] width 277 height 28
select select "4"
click at [344, 253] on select "Selecione um status Cancelado Aguardando Aprovação Diretoria Pedido Aprovado Ag…" at bounding box center [482, 267] width 277 height 28
click at [163, 418] on button "Filtrar Lista" at bounding box center [131, 421] width 177 height 28
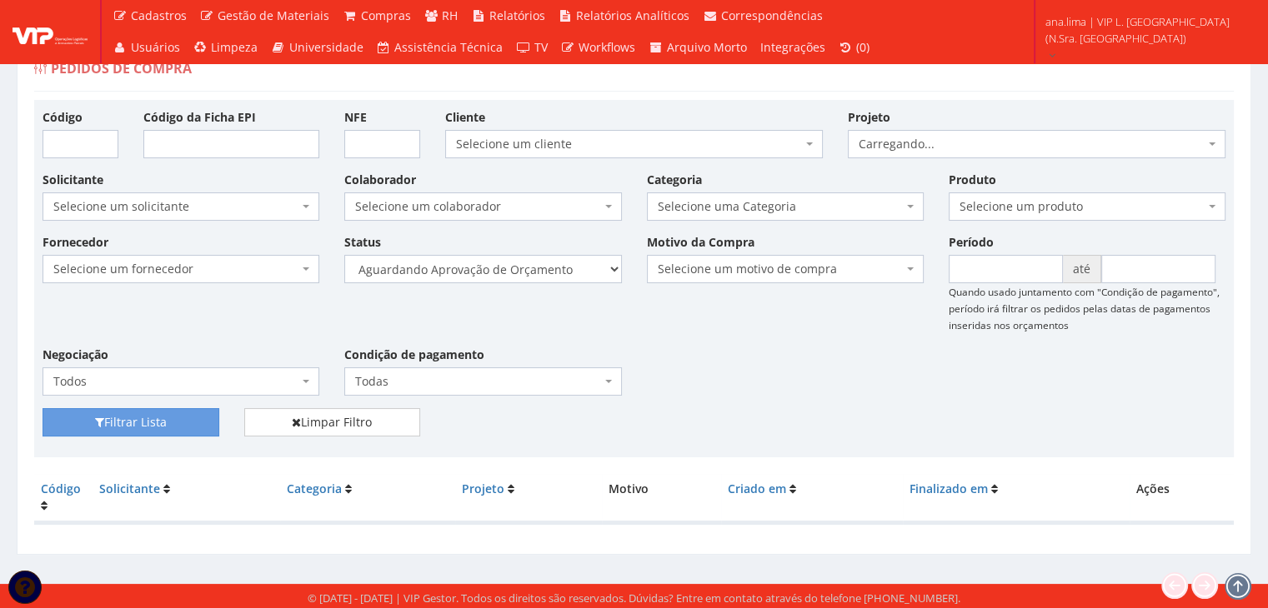
scroll to position [33, 0]
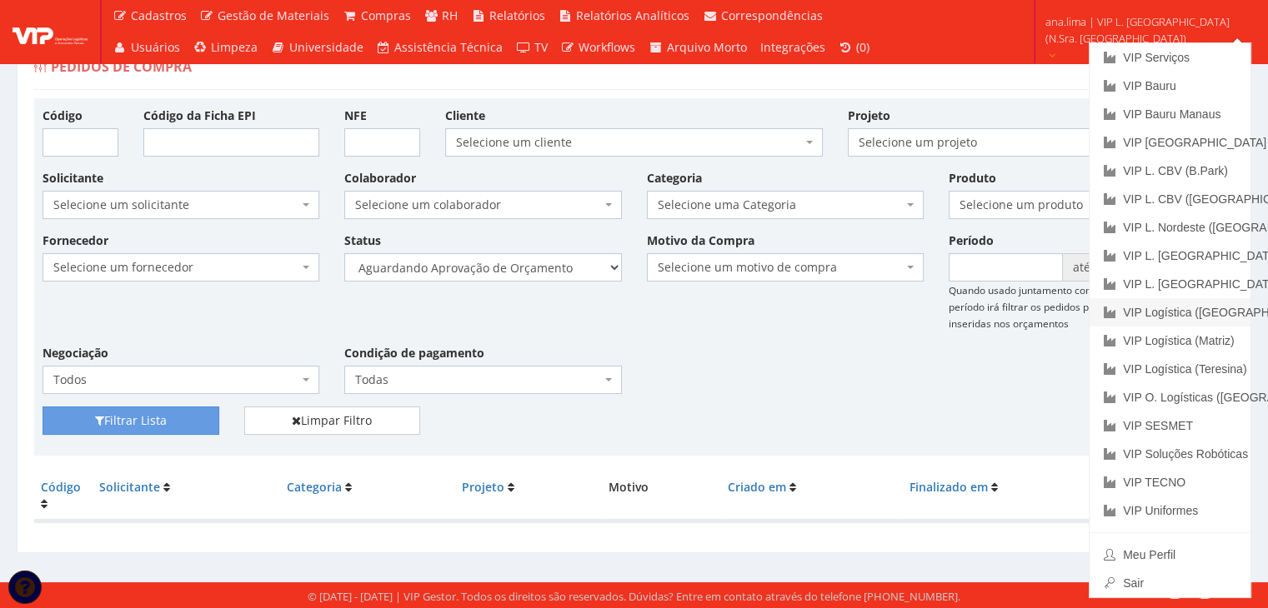
click at [1152, 310] on link "VIP Logística ([GEOGRAPHIC_DATA])" at bounding box center [1169, 312] width 161 height 28
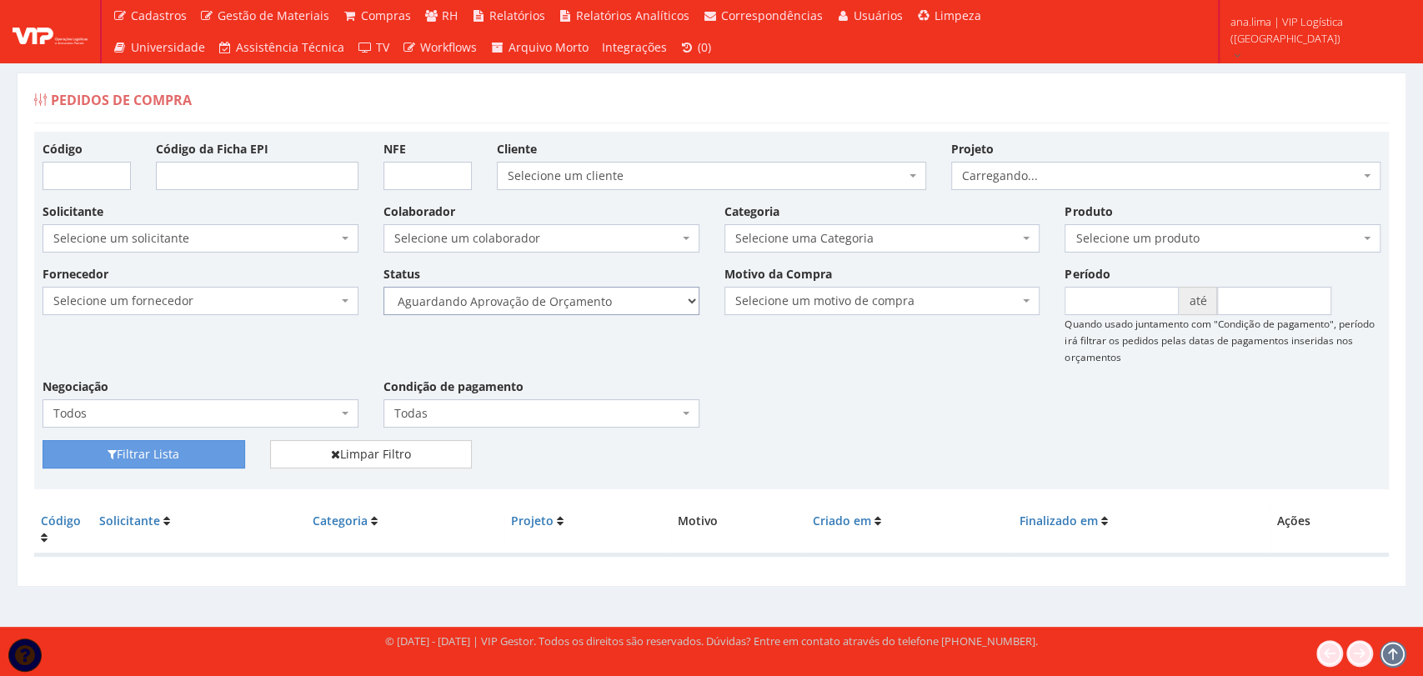
drag, startPoint x: 0, startPoint y: 0, endPoint x: 647, endPoint y: 308, distance: 716.5
click at [647, 300] on select "Selecione um status Cancelado Aguardando Aprovação Diretoria Pedido Aprovado Ag…" at bounding box center [541, 301] width 316 height 28
select select "1"
click at [383, 287] on select "Selecione um status Cancelado Aguardando Aprovação Diretoria Pedido Aprovado Ag…" at bounding box center [541, 301] width 316 height 28
click at [234, 453] on button "Filtrar Lista" at bounding box center [144, 454] width 203 height 28
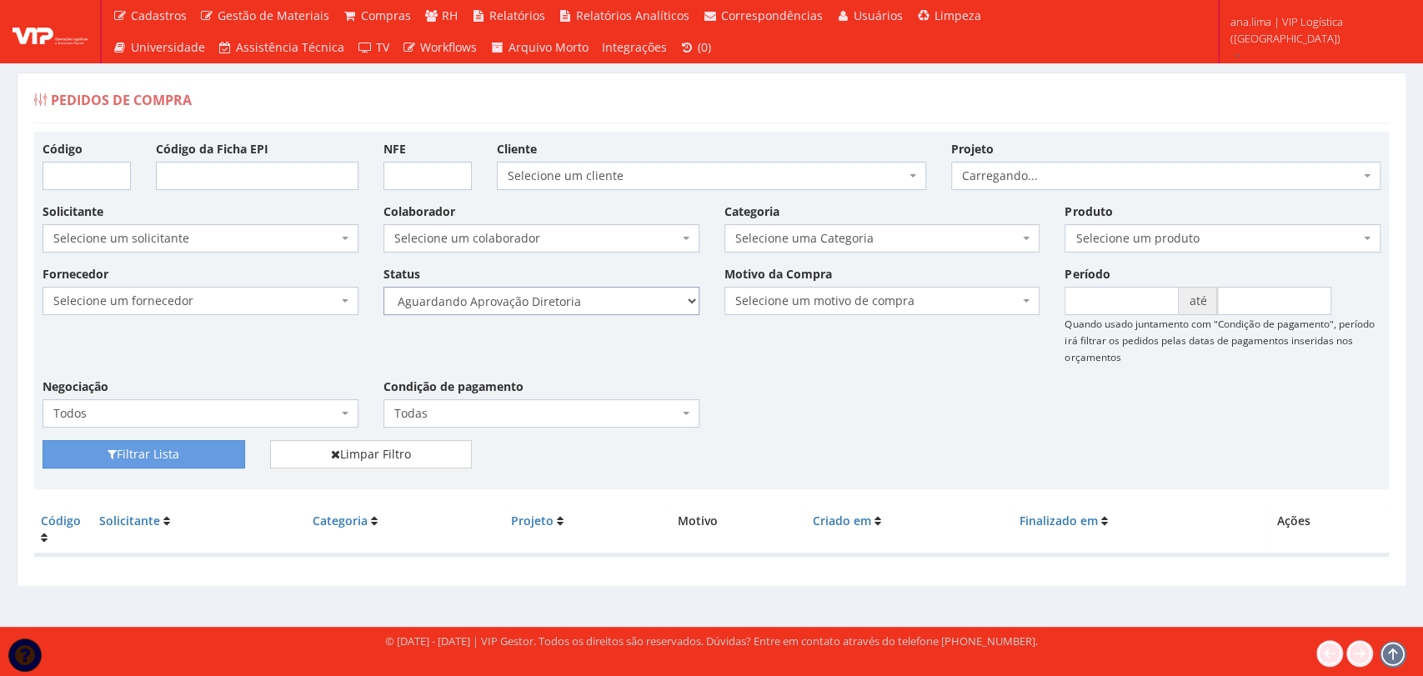
drag, startPoint x: 0, startPoint y: 0, endPoint x: 575, endPoint y: 303, distance: 649.8
click at [575, 303] on select "Selecione um status Cancelado Aguardando Aprovação Diretoria Pedido Aprovado Ag…" at bounding box center [541, 301] width 316 height 28
select select "4"
click at [383, 287] on select "Selecione um status Cancelado Aguardando Aprovação Diretoria Pedido Aprovado Ag…" at bounding box center [541, 301] width 316 height 28
click at [230, 454] on button "Filtrar Lista" at bounding box center [144, 454] width 203 height 28
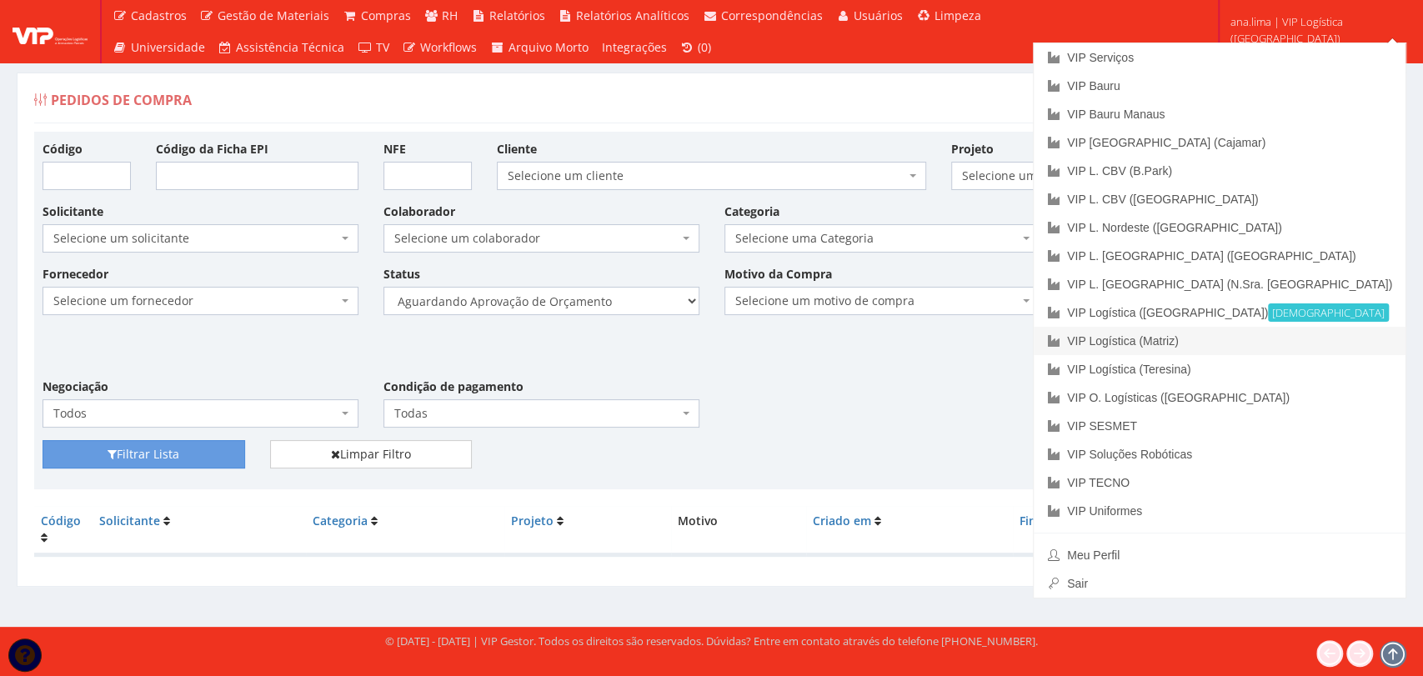
click at [1319, 341] on link "VIP Logística (Matriz)" at bounding box center [1219, 341] width 372 height 28
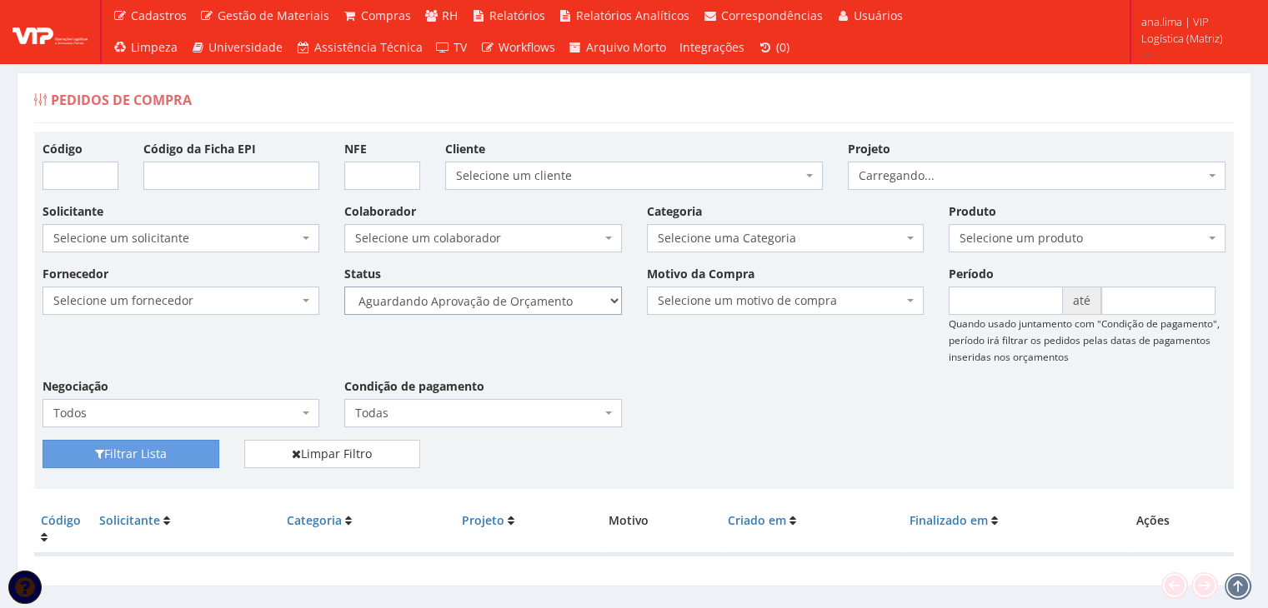
click at [537, 303] on select "Selecione um status Cancelado Aguardando Aprovação Diretoria Pedido Aprovado Ag…" at bounding box center [482, 301] width 277 height 28
select select "1"
click at [344, 287] on select "Selecione um status Cancelado Aguardando Aprovação Diretoria Pedido Aprovado Ag…" at bounding box center [482, 301] width 277 height 28
drag, startPoint x: 206, startPoint y: 453, endPoint x: 226, endPoint y: 427, distance: 33.3
click at [206, 454] on button "Filtrar Lista" at bounding box center [131, 454] width 177 height 28
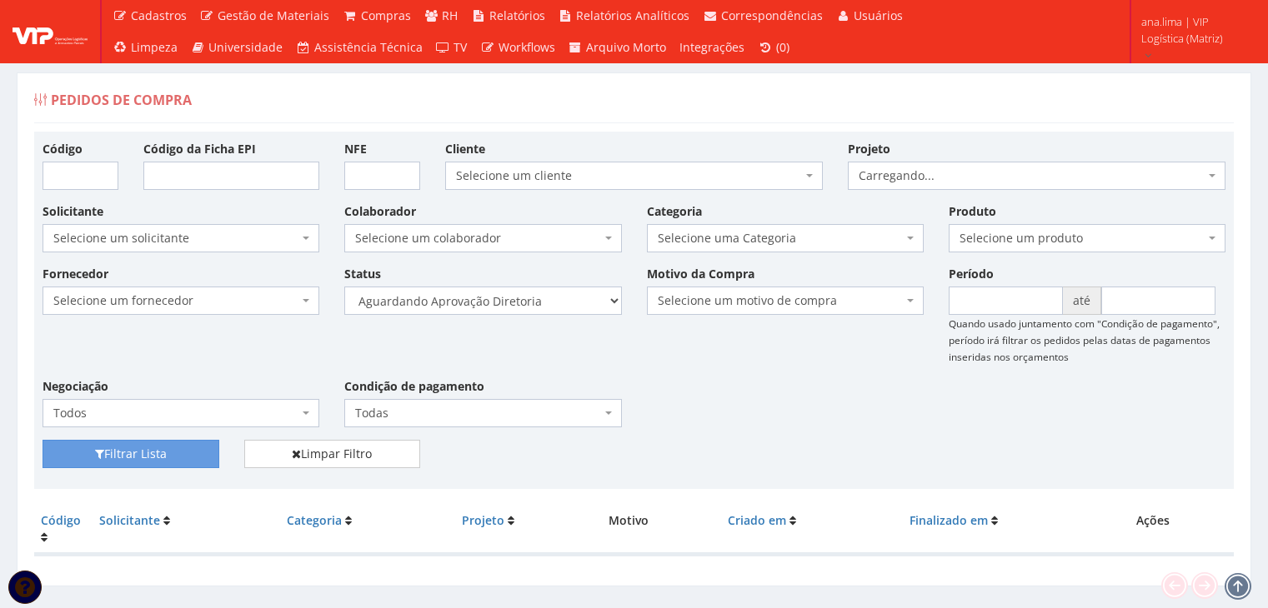
scroll to position [33, 0]
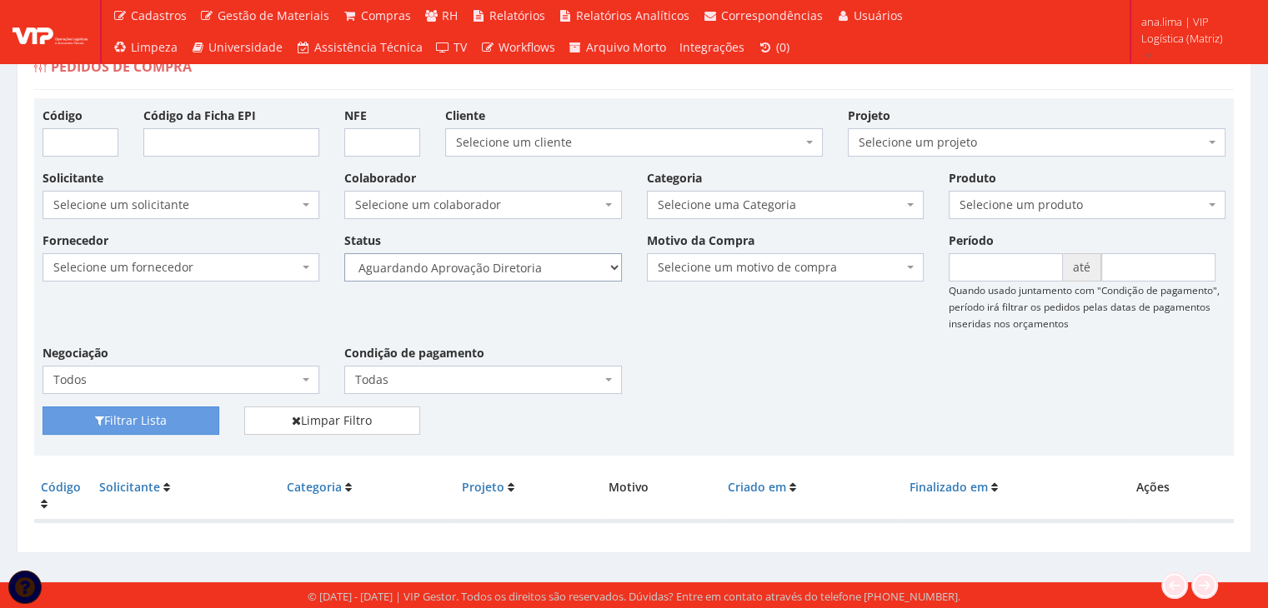
click at [558, 264] on select "Selecione um status Cancelado Aguardando Aprovação Diretoria Pedido Aprovado Ag…" at bounding box center [482, 267] width 277 height 28
select select "4"
click at [344, 253] on select "Selecione um status Cancelado Aguardando Aprovação Diretoria Pedido Aprovado Ag…" at bounding box center [482, 267] width 277 height 28
click at [181, 419] on button "Filtrar Lista" at bounding box center [131, 421] width 177 height 28
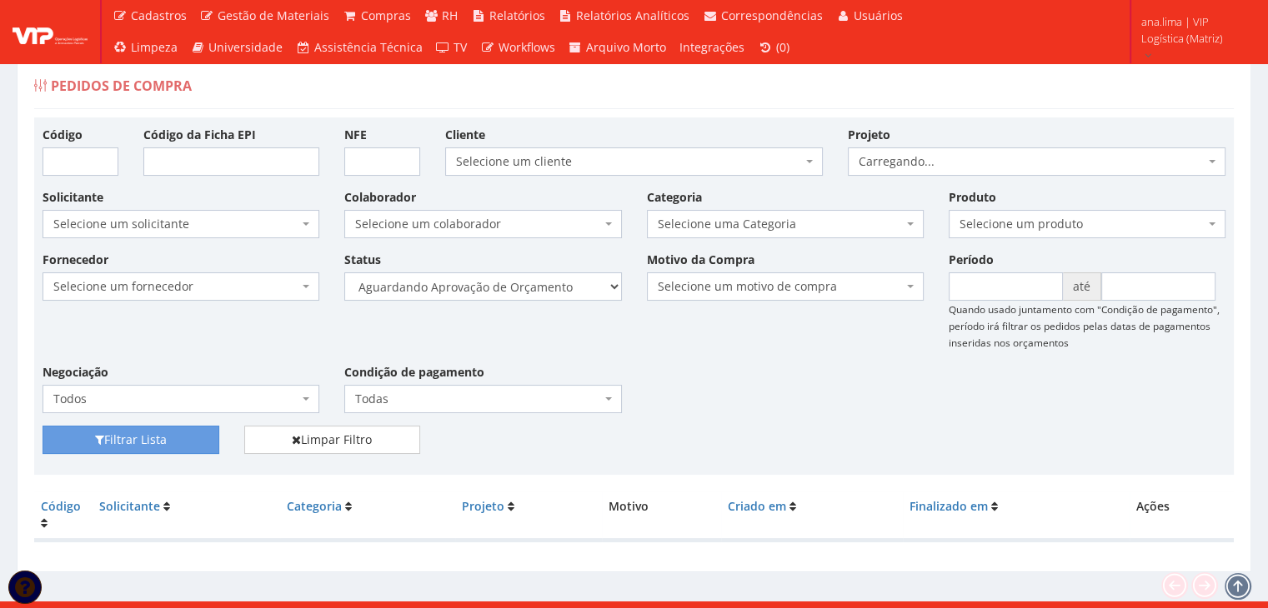
scroll to position [33, 0]
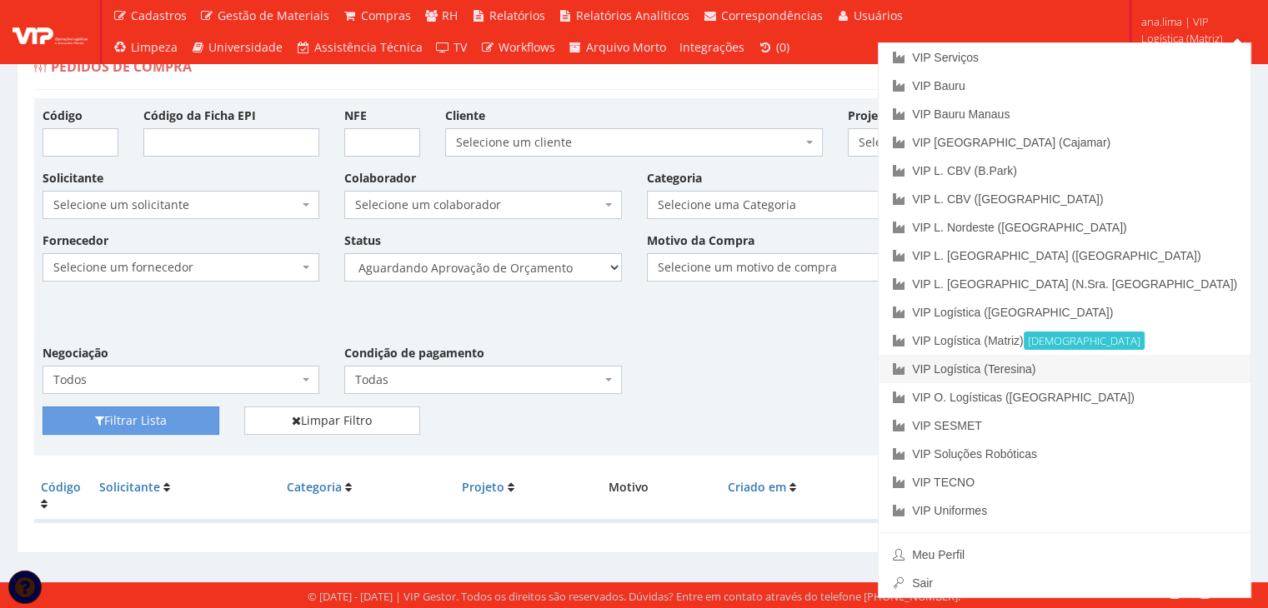
click at [1167, 368] on link "VIP Logística (Teresina)" at bounding box center [1064, 369] width 372 height 28
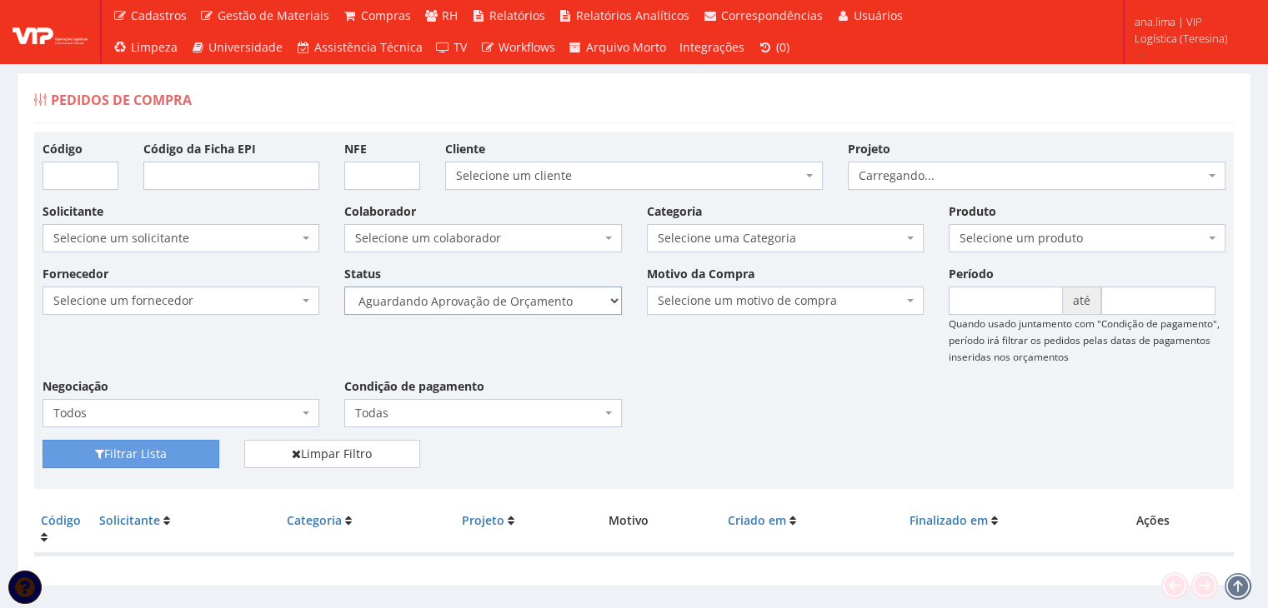
click at [561, 294] on select "Selecione um status Cancelado Aguardando Aprovação Diretoria Pedido Aprovado Ag…" at bounding box center [482, 301] width 277 height 28
select select "1"
click at [344, 287] on select "Selecione um status Cancelado Aguardando Aprovação Diretoria Pedido Aprovado Ag…" at bounding box center [482, 301] width 277 height 28
click at [170, 448] on button "Filtrar Lista" at bounding box center [131, 454] width 177 height 28
drag, startPoint x: 0, startPoint y: 0, endPoint x: 535, endPoint y: 298, distance: 612.6
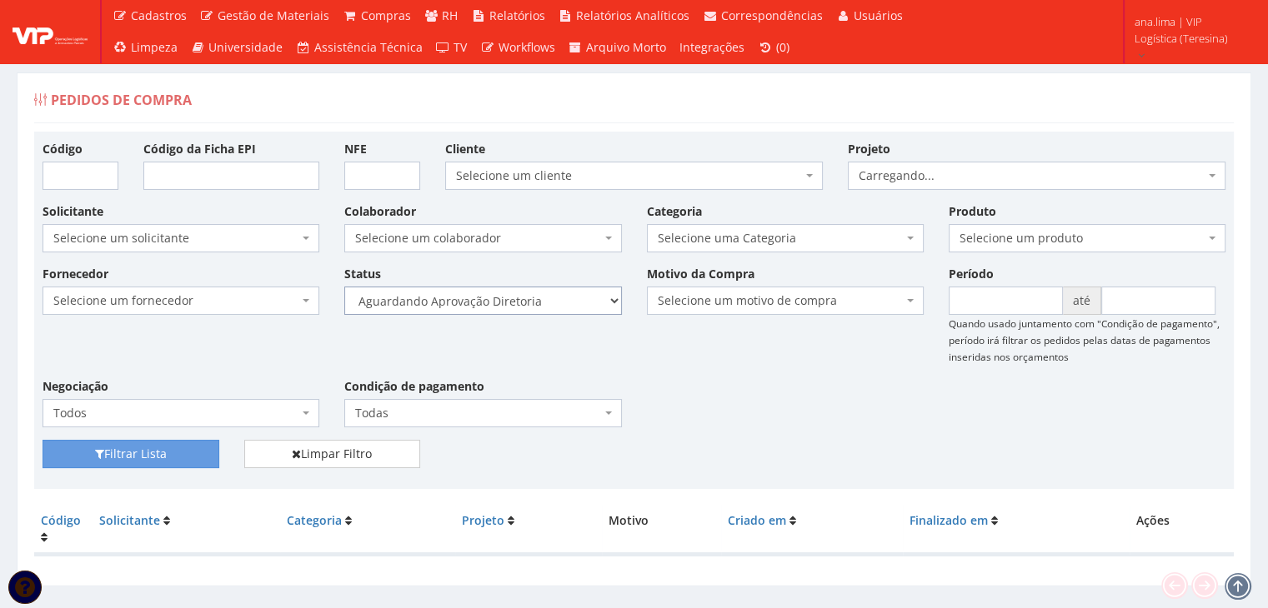
click at [535, 298] on select "Selecione um status Cancelado Aguardando Aprovação Diretoria Pedido Aprovado Ag…" at bounding box center [482, 301] width 277 height 28
select select "4"
click at [344, 287] on select "Selecione um status Cancelado Aguardando Aprovação Diretoria Pedido Aprovado Ag…" at bounding box center [482, 301] width 277 height 28
click at [190, 443] on button "Filtrar Lista" at bounding box center [131, 454] width 177 height 28
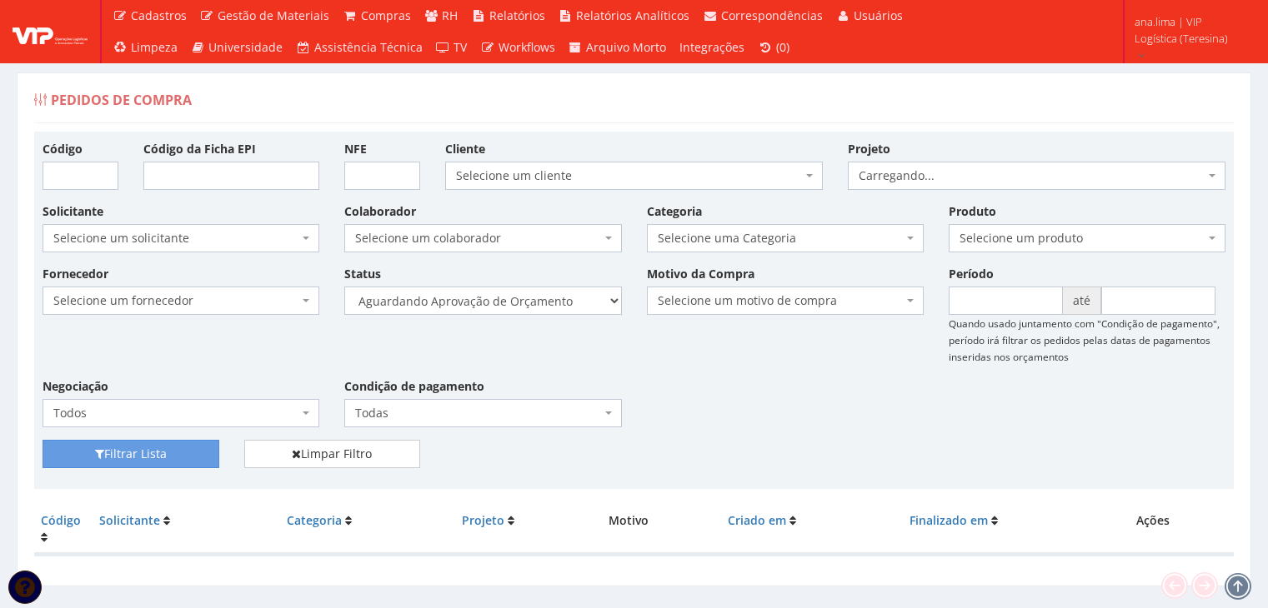
scroll to position [33, 0]
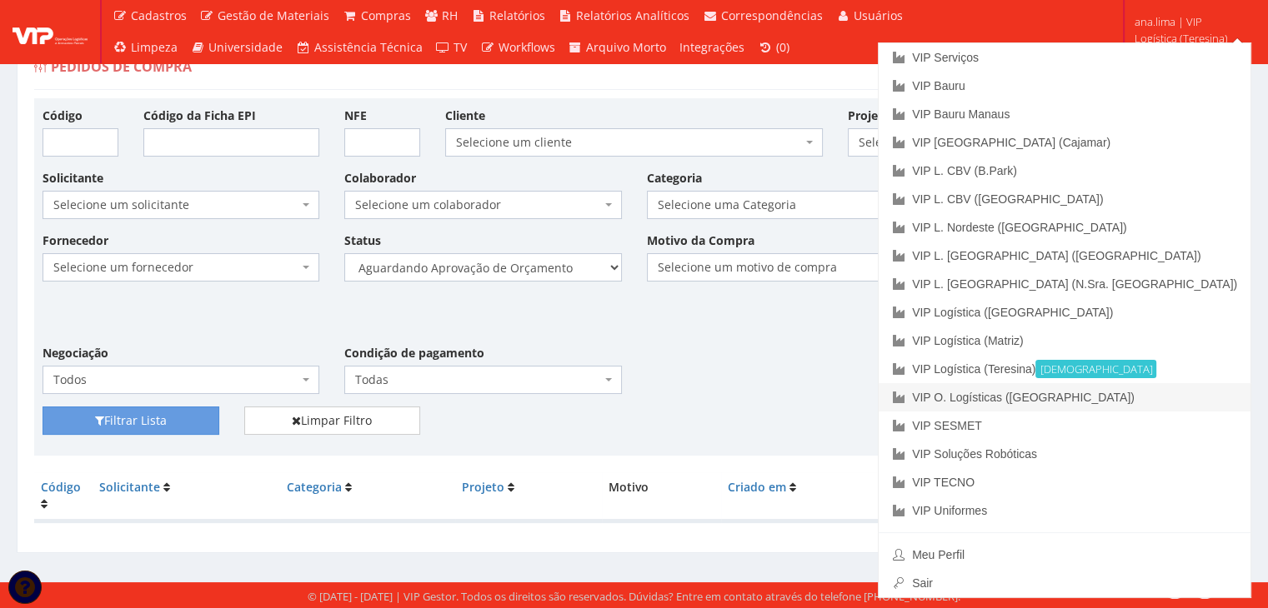
click at [1194, 389] on link "VIP O. Logísticas ([GEOGRAPHIC_DATA])" at bounding box center [1064, 397] width 372 height 28
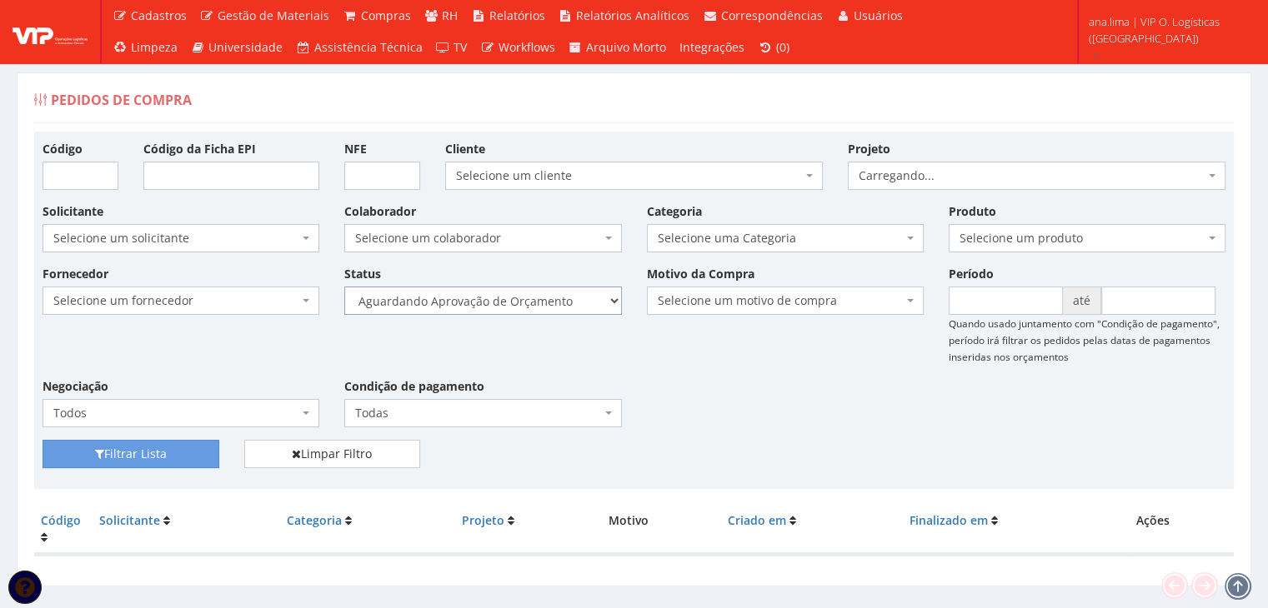
drag, startPoint x: 570, startPoint y: 299, endPoint x: 568, endPoint y: 311, distance: 11.8
click at [570, 298] on select "Selecione um status Cancelado Aguardando Aprovação Diretoria Pedido Aprovado Ag…" at bounding box center [482, 301] width 277 height 28
select select "1"
click at [344, 287] on select "Selecione um status Cancelado Aguardando Aprovação Diretoria Pedido Aprovado Ag…" at bounding box center [482, 301] width 277 height 28
click at [206, 456] on button "Filtrar Lista" at bounding box center [131, 454] width 177 height 28
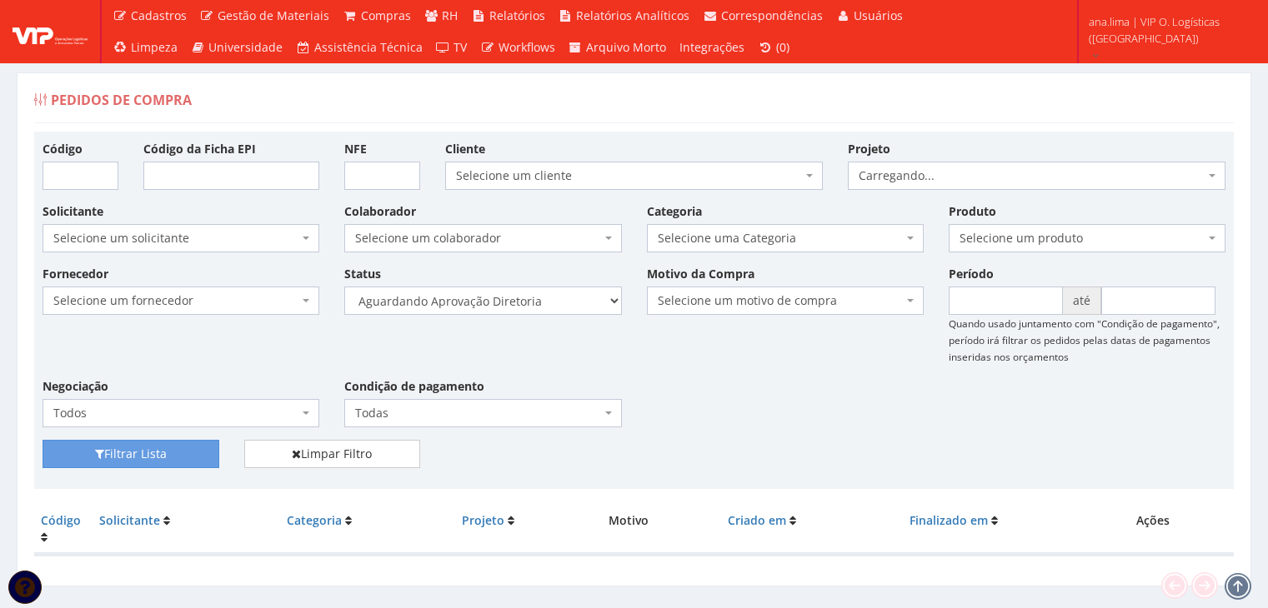
click at [527, 301] on select "Selecione um status Cancelado Aguardando Aprovação Diretoria Pedido Aprovado Ag…" at bounding box center [482, 301] width 277 height 28
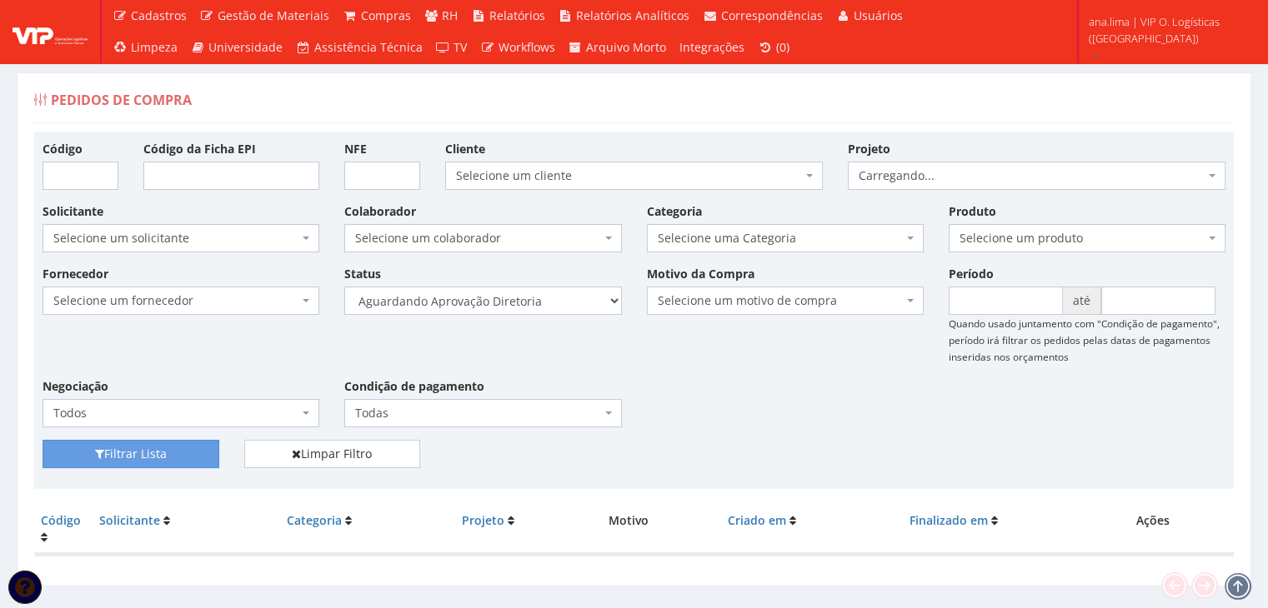
select select "4"
click at [344, 287] on select "Selecione um status Cancelado Aguardando Aprovação Diretoria Pedido Aprovado Ag…" at bounding box center [482, 301] width 277 height 28
click at [195, 452] on button "Filtrar Lista" at bounding box center [131, 454] width 177 height 28
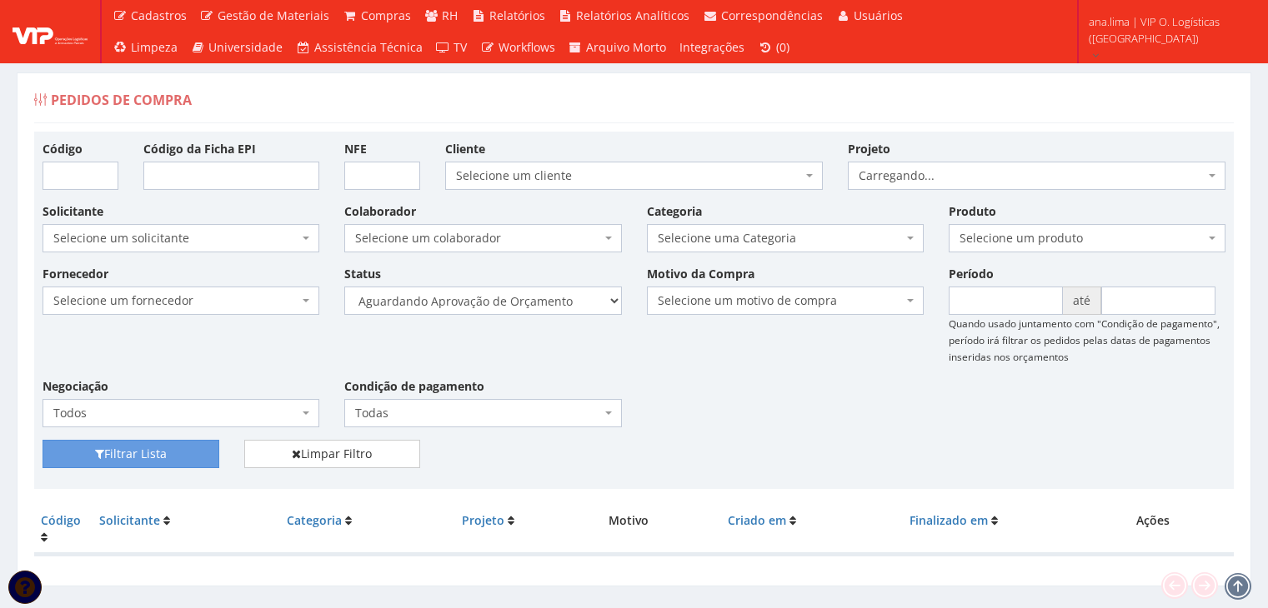
scroll to position [33, 0]
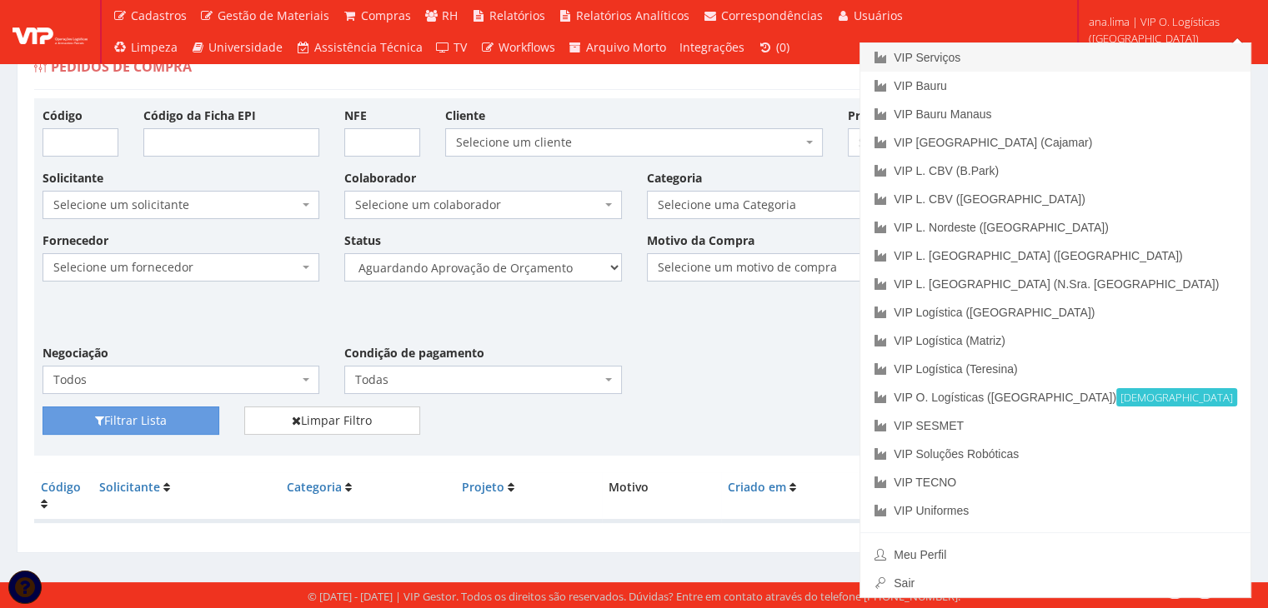
click at [1113, 56] on link "VIP Serviços" at bounding box center [1055, 57] width 390 height 28
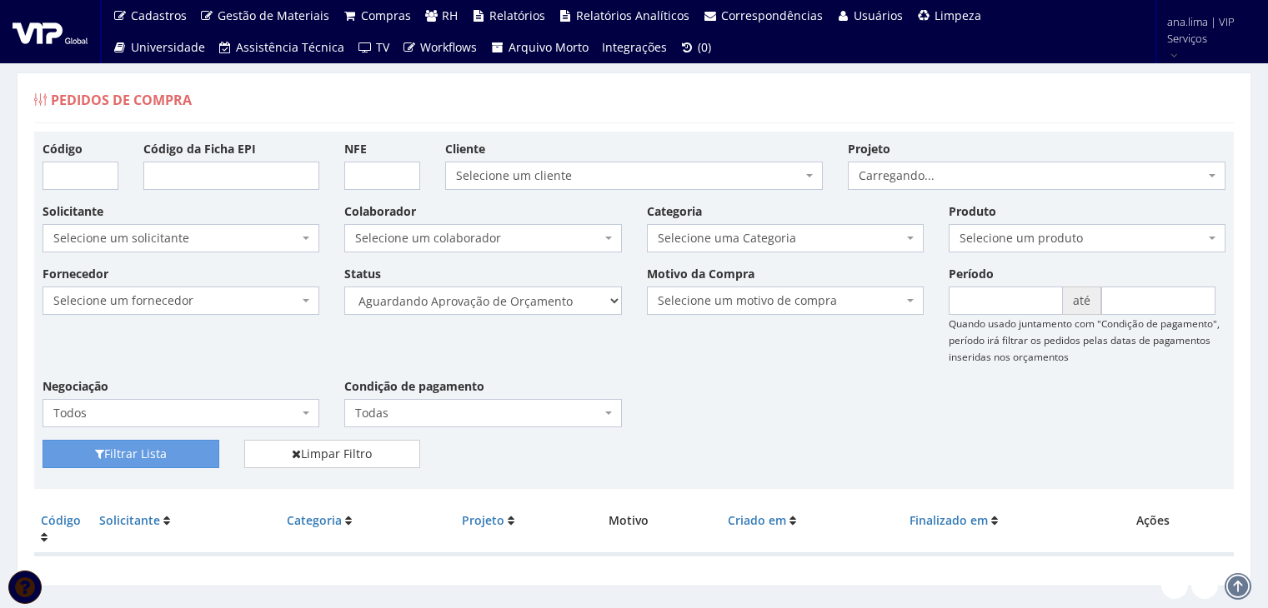
click at [560, 298] on select "Selecione um status Cancelado Aguardando Aprovação Diretoria Pedido Aprovado Ag…" at bounding box center [482, 301] width 277 height 28
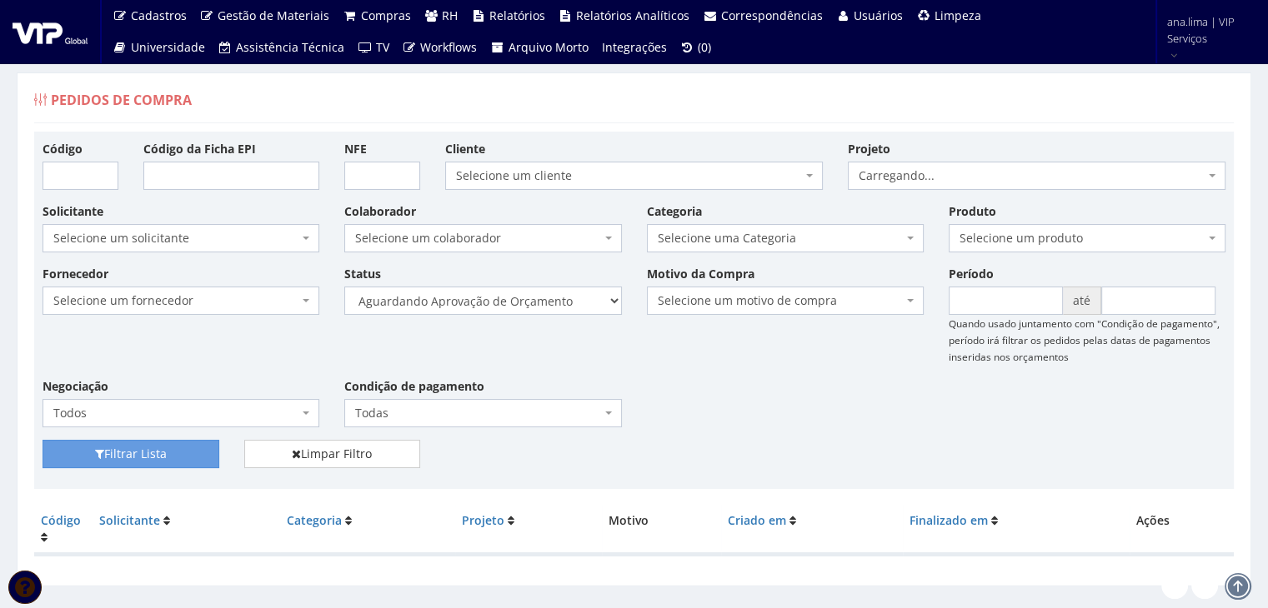
select select "1"
click at [344, 287] on select "Selecione um status Cancelado Aguardando Aprovação Diretoria Pedido Aprovado Ag…" at bounding box center [482, 301] width 277 height 28
click at [197, 456] on button "Filtrar Lista" at bounding box center [131, 454] width 177 height 28
click at [542, 307] on select "Selecione um status Cancelado Aguardando Aprovação Diretoria Pedido Aprovado Ag…" at bounding box center [482, 301] width 277 height 28
click at [344, 287] on select "Selecione um status Cancelado Aguardando Aprovação Diretoria Pedido Aprovado Ag…" at bounding box center [482, 301] width 277 height 28
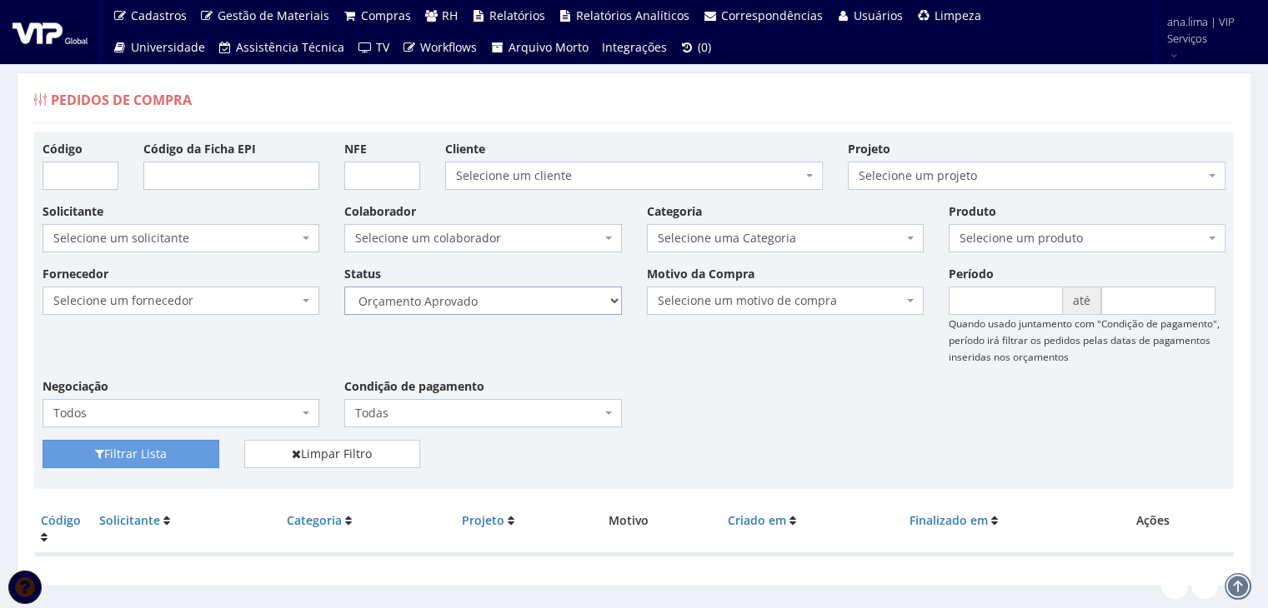
click at [548, 304] on select "Selecione um status Cancelado Aguardando Aprovação Diretoria Pedido Aprovado Ag…" at bounding box center [482, 301] width 277 height 28
select select "4"
click at [344, 287] on select "Selecione um status Cancelado Aguardando Aprovação Diretoria Pedido Aprovado Ag…" at bounding box center [482, 301] width 277 height 28
click at [165, 450] on button "Filtrar Lista" at bounding box center [131, 454] width 177 height 28
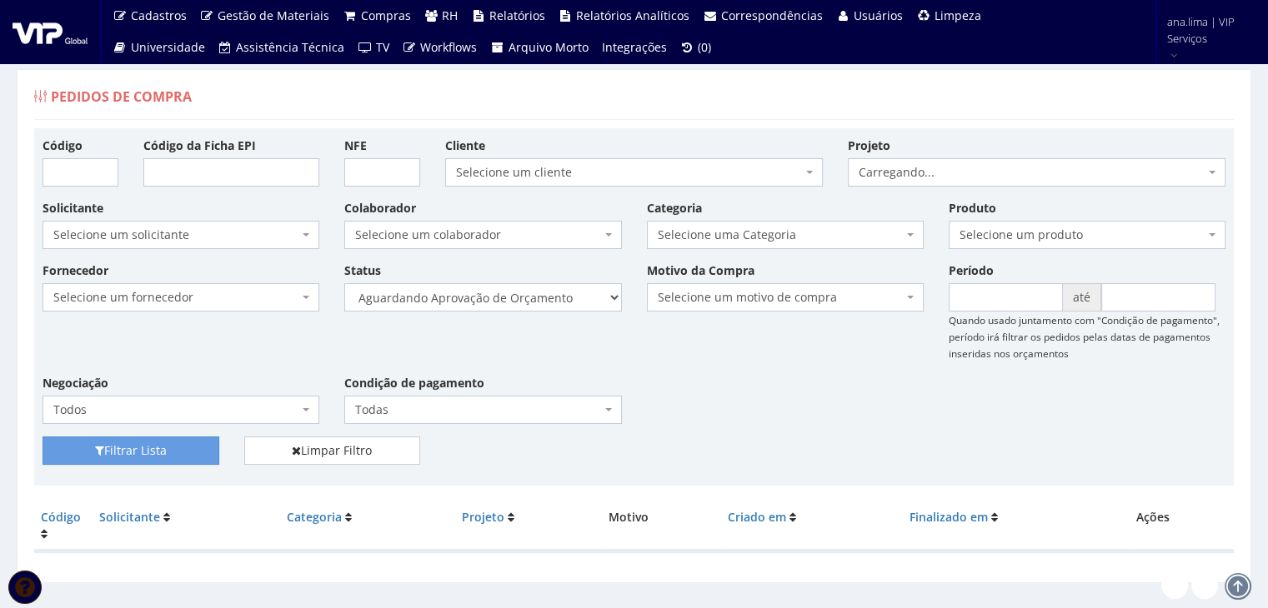
scroll to position [33, 0]
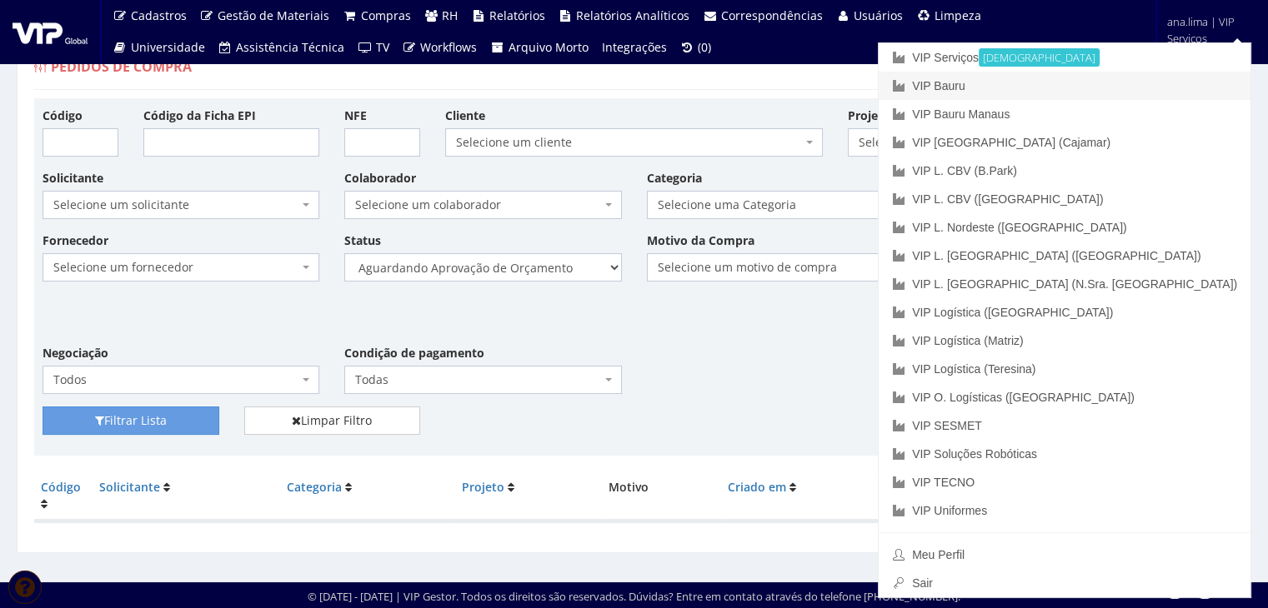
click at [1110, 86] on link "VIP Bauru" at bounding box center [1064, 86] width 372 height 28
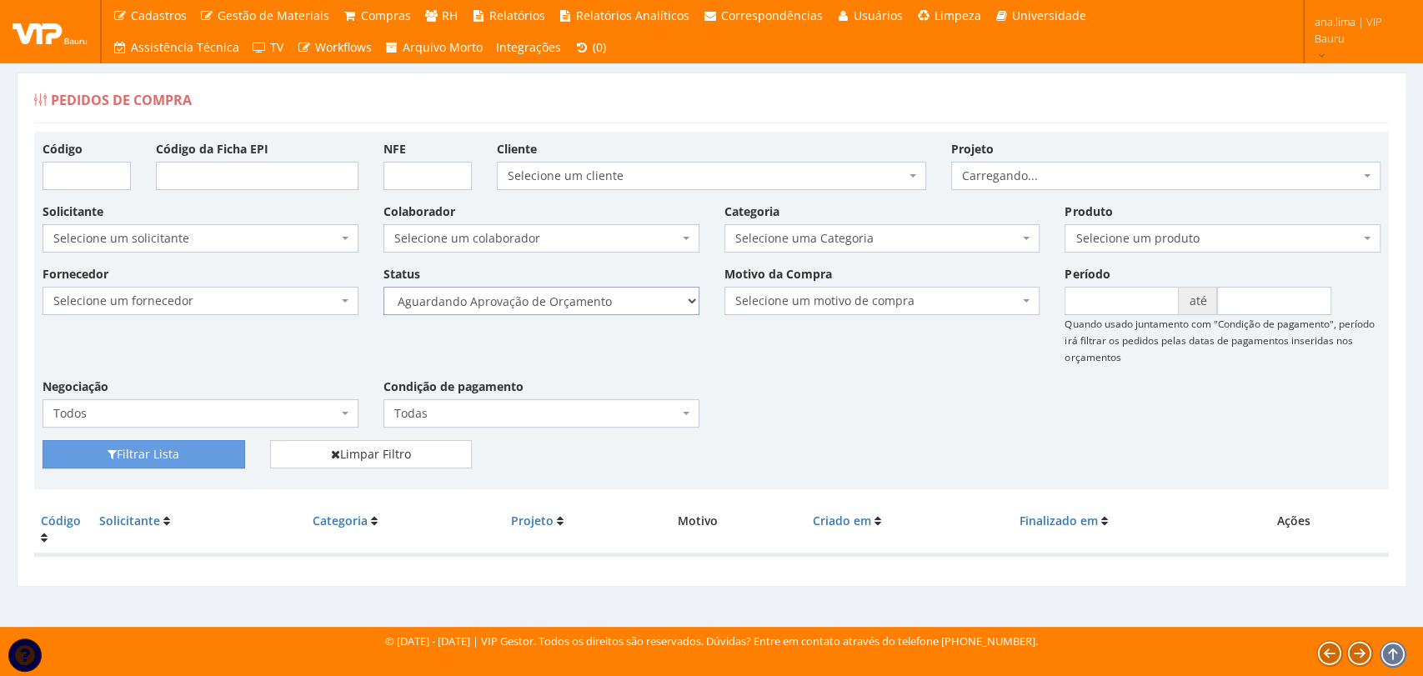
click at [604, 295] on select "Selecione um status Cancelado Aguardando Aprovação Diretoria Pedido Aprovado Ag…" at bounding box center [541, 301] width 316 height 28
select select "1"
click at [383, 287] on select "Selecione um status Cancelado Aguardando Aprovação Diretoria Pedido Aprovado Ag…" at bounding box center [541, 301] width 316 height 28
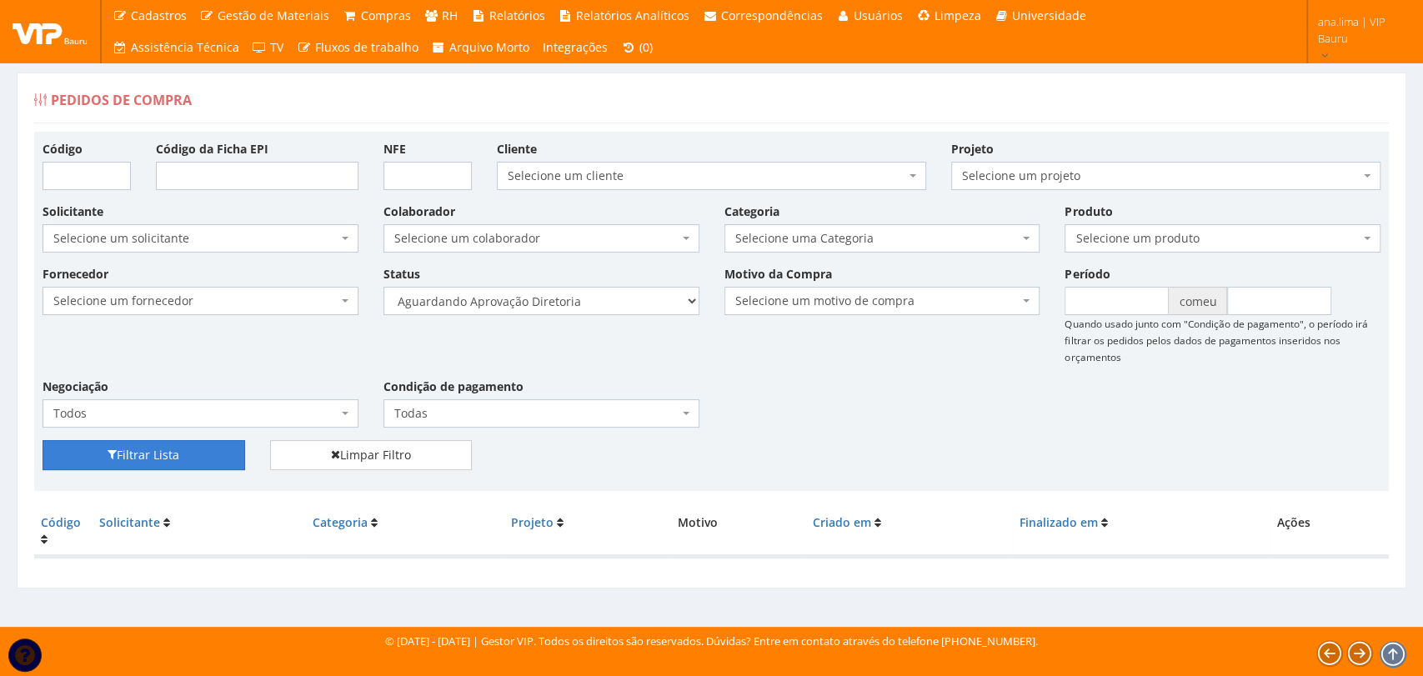
click at [212, 448] on button "Filtrar Lista" at bounding box center [144, 455] width 203 height 30
drag, startPoint x: 0, startPoint y: 0, endPoint x: 592, endPoint y: 308, distance: 667.3
click at [592, 308] on select "Selecione um status Cancelado Aguardando Aprovação Diretoria Pedido Aprovado Ag…" at bounding box center [541, 301] width 316 height 28
select select "4"
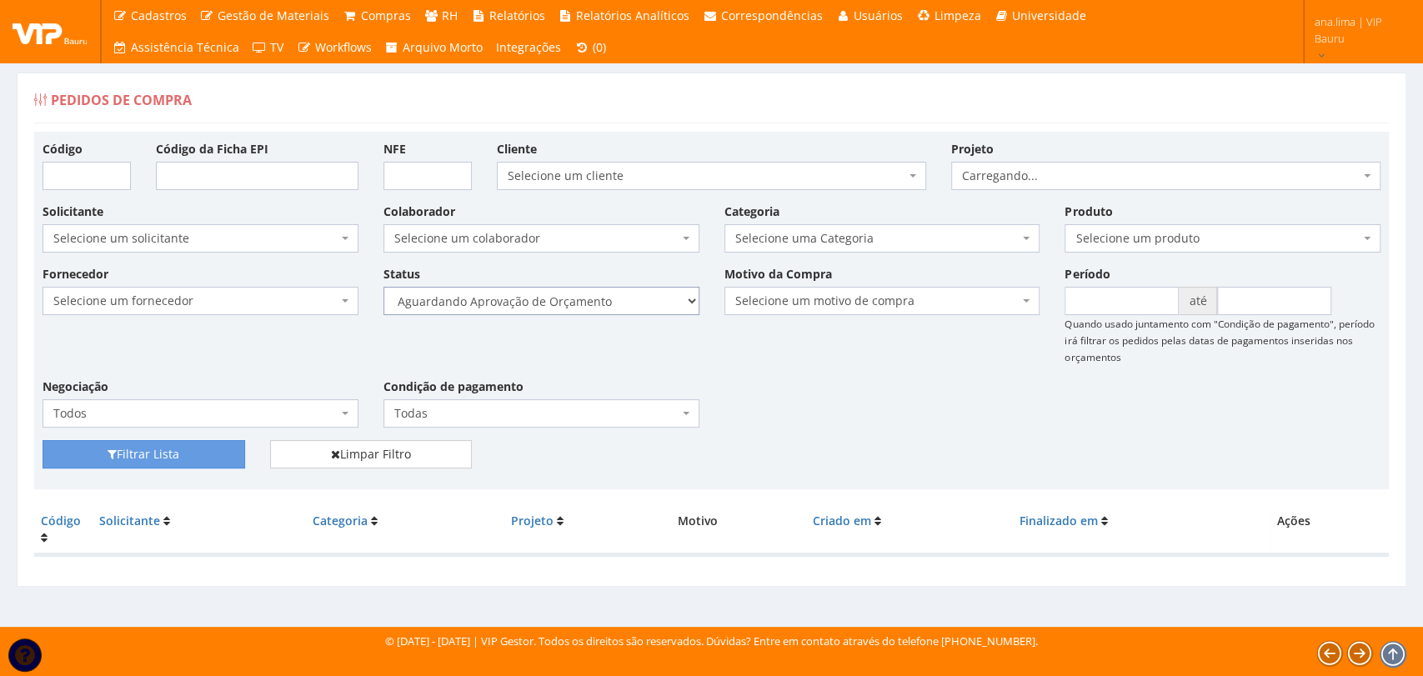
click at [383, 287] on select "Selecione um status Cancelado Aguardando Aprovação Diretoria Pedido Aprovado Ag…" at bounding box center [541, 301] width 316 height 28
drag, startPoint x: 178, startPoint y: 465, endPoint x: 290, endPoint y: 464, distance: 111.7
click at [180, 465] on button "Filtrar Lista" at bounding box center [144, 454] width 203 height 28
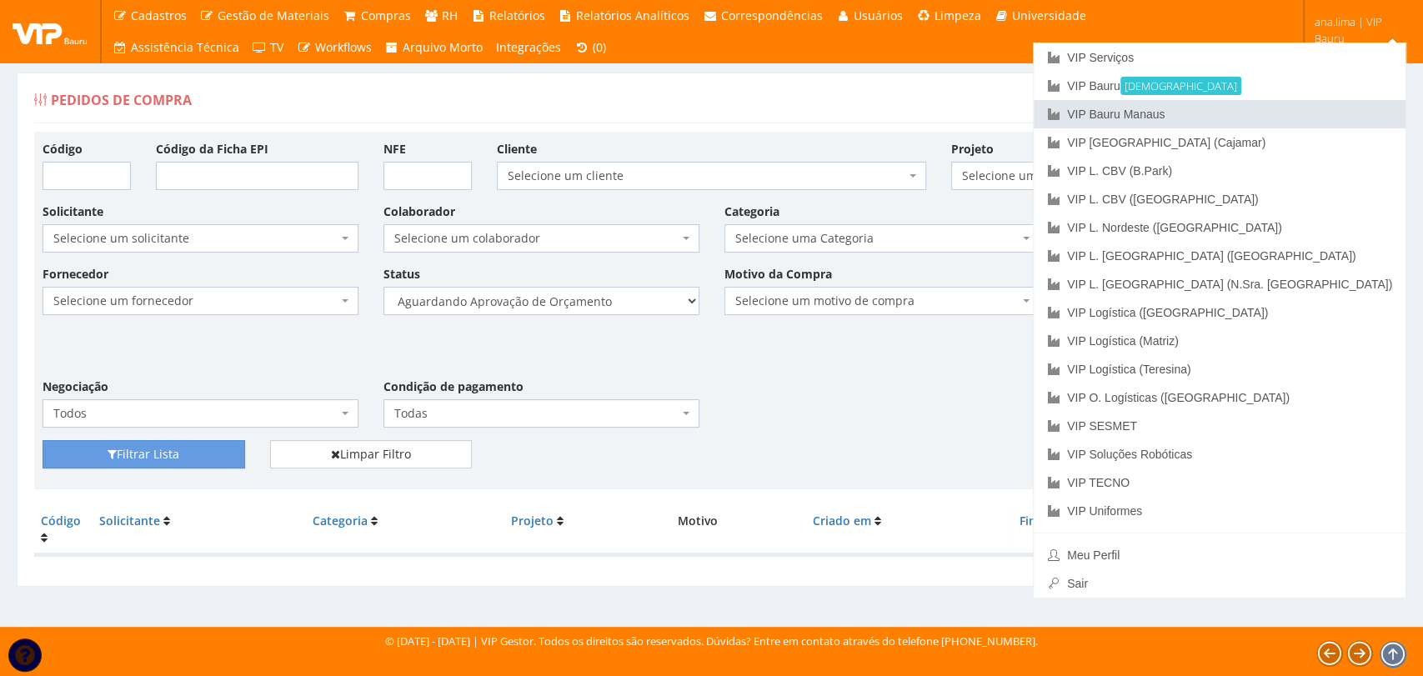
drag, startPoint x: 1313, startPoint y: 115, endPoint x: 1298, endPoint y: 126, distance: 18.5
click at [1312, 118] on link "VIP Bauru Manaus" at bounding box center [1219, 114] width 372 height 28
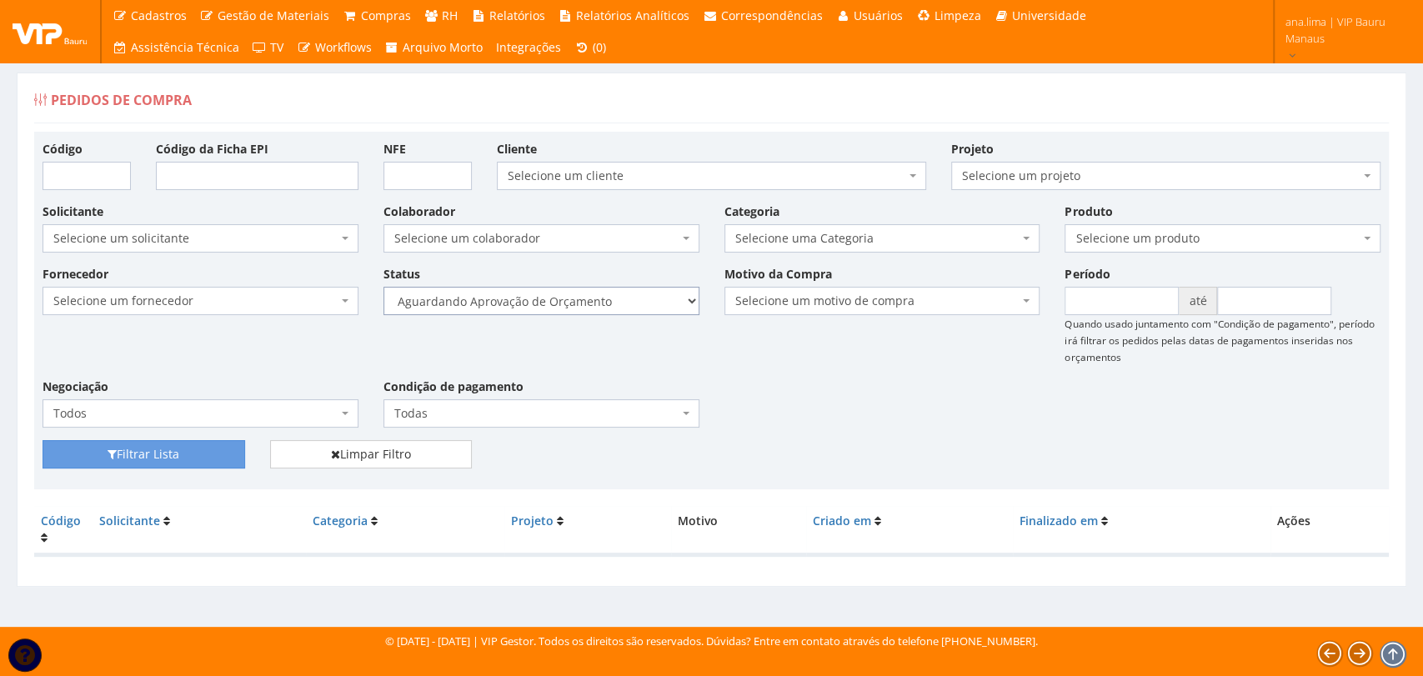
drag, startPoint x: 0, startPoint y: 0, endPoint x: 622, endPoint y: 313, distance: 696.2
click at [622, 313] on select "Selecione um status Cancelado Aguardando Aprovação Diretoria Pedido Aprovado Ag…" at bounding box center [541, 301] width 316 height 28
select select "1"
click at [383, 287] on select "Selecione um status Cancelado Aguardando Aprovação Diretoria Pedido Aprovado Ag…" at bounding box center [541, 301] width 316 height 28
click at [215, 455] on button "Filtrar Lista" at bounding box center [144, 454] width 203 height 28
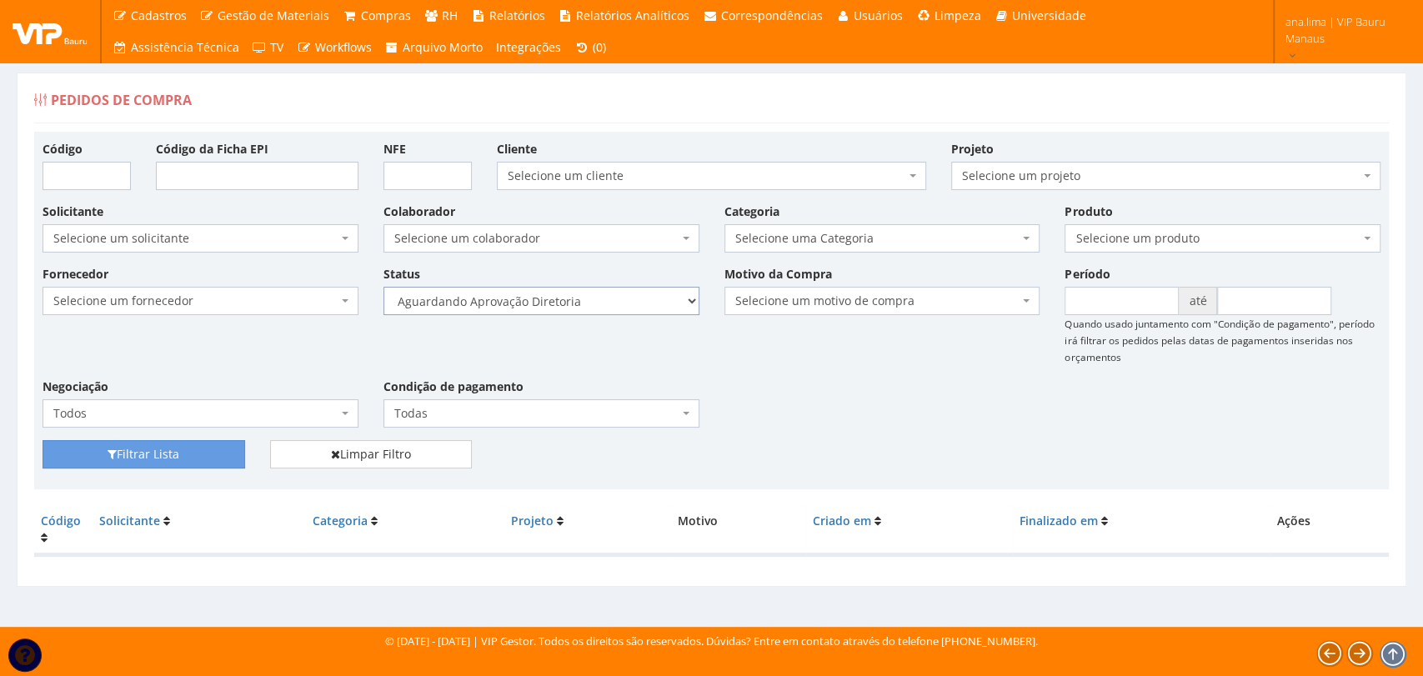
drag, startPoint x: 598, startPoint y: 300, endPoint x: 598, endPoint y: 309, distance: 9.2
click at [598, 300] on select "Selecione um status Cancelado Aguardando Aprovação Diretoria Pedido Aprovado Ag…" at bounding box center [541, 301] width 316 height 28
select select "4"
click at [383, 287] on select "Selecione um status Cancelado Aguardando Aprovação Diretoria Pedido Aprovado Ag…" at bounding box center [541, 301] width 316 height 28
click at [166, 448] on button "Filtrar Lista" at bounding box center [144, 454] width 203 height 28
